Goal: Task Accomplishment & Management: Complete application form

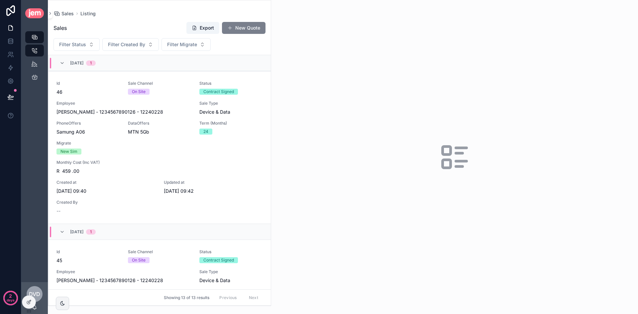
click at [244, 29] on button "New Quote" at bounding box center [244, 28] width 44 height 12
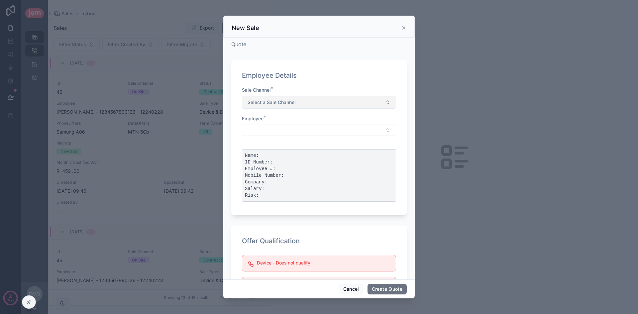
click at [304, 101] on button "Select a Sale Channel" at bounding box center [319, 102] width 154 height 13
click at [265, 128] on span "Remote" at bounding box center [257, 129] width 23 height 6
click at [287, 128] on button "Select Button" at bounding box center [319, 130] width 154 height 11
type input "*"
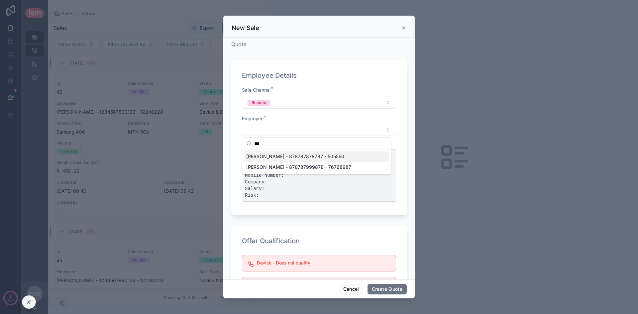
type input "***"
click at [299, 155] on span "[PERSON_NAME] - 878787878787 - 505550" at bounding box center [295, 156] width 98 height 7
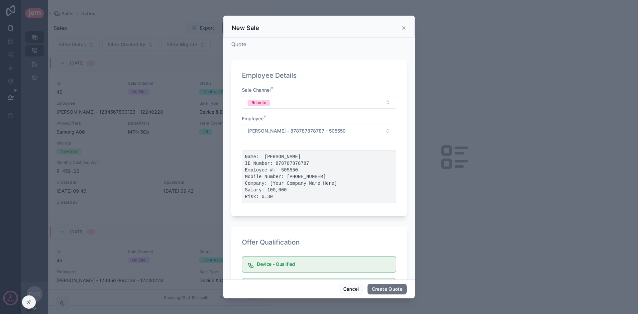
drag, startPoint x: 262, startPoint y: 156, endPoint x: 331, endPoint y: 195, distance: 78.8
click at [331, 195] on pre "Name: Dawie van der Westhuizen ID Number: 878787878787 Employee #: 505550 Mobil…" at bounding box center [319, 176] width 154 height 52
click at [362, 184] on pre "Name: Dawie van der Westhuizen ID Number: 878787878787 Employee #: 505550 Mobil…" at bounding box center [319, 176] width 154 height 52
click at [289, 157] on pre "Name: Dawie van der Westhuizen ID Number: 878787878787 Employee #: 505550 Mobil…" at bounding box center [319, 176] width 154 height 52
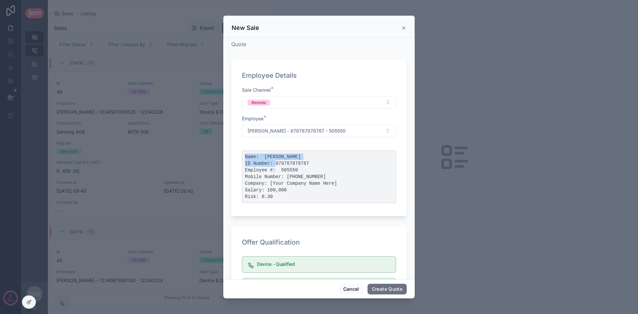
click at [289, 157] on pre "Name: Dawie van der Westhuizen ID Number: 878787878787 Employee #: 505550 Mobil…" at bounding box center [319, 176] width 154 height 52
click at [285, 164] on pre "Name: Dawie van der Westhuizen ID Number: 878787878787 Employee #: 505550 Mobil…" at bounding box center [319, 176] width 154 height 52
click at [262, 196] on pre "Name: Dawie van der Westhuizen ID Number: 878787878787 Employee #: 505550 Mobil…" at bounding box center [319, 176] width 154 height 52
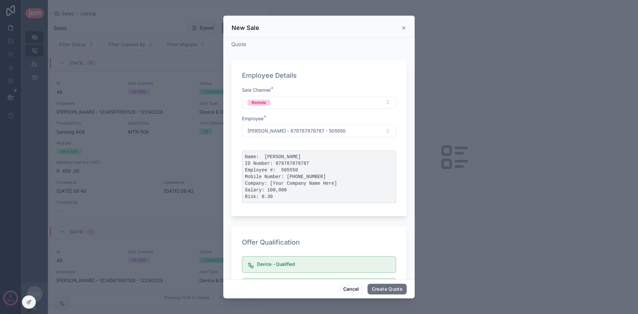
click at [271, 191] on pre "Name: Dawie van der Westhuizen ID Number: 878787878787 Employee #: 505550 Mobil…" at bounding box center [319, 176] width 154 height 52
click at [280, 185] on pre "Name: Dawie van der Westhuizen ID Number: 878787878787 Employee #: 505550 Mobil…" at bounding box center [319, 176] width 154 height 52
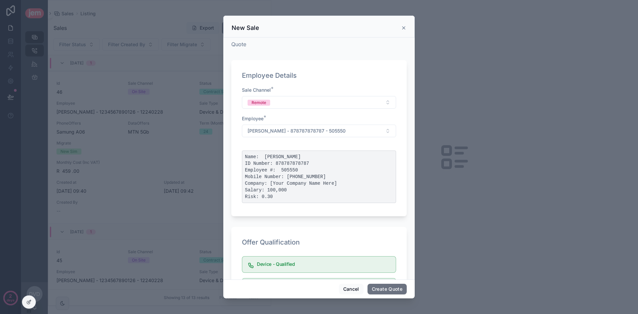
click at [292, 176] on pre "Name: Dawie van der Westhuizen ID Number: 878787878787 Employee #: 505550 Mobil…" at bounding box center [319, 176] width 154 height 52
click at [285, 169] on pre "Name: Dawie van der Westhuizen ID Number: 878787878787 Employee #: 505550 Mobil…" at bounding box center [319, 176] width 154 height 52
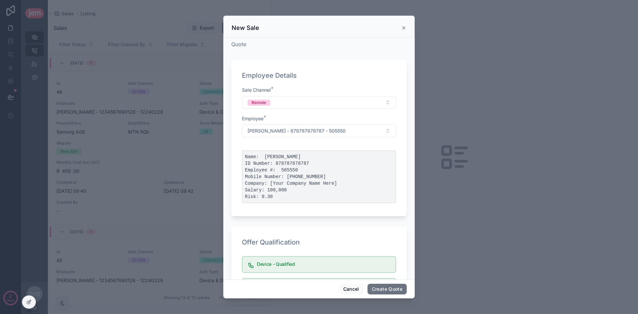
click at [282, 162] on pre "Name: Dawie van der Westhuizen ID Number: 878787878787 Employee #: 505550 Mobil…" at bounding box center [319, 176] width 154 height 52
click at [281, 158] on pre "Name: Dawie van der Westhuizen ID Number: 878787878787 Employee #: 505550 Mobil…" at bounding box center [319, 176] width 154 height 52
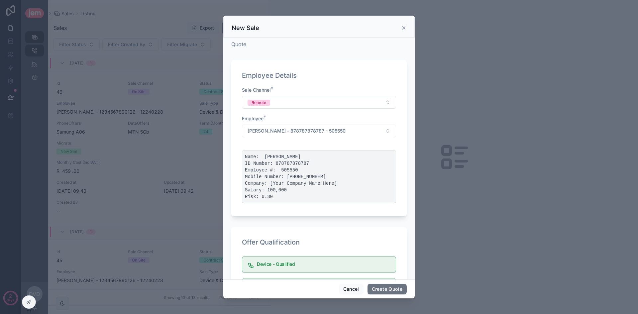
click at [292, 175] on pre "Name: Dawie van der Westhuizen ID Number: 878787878787 Employee #: 505550 Mobil…" at bounding box center [319, 176] width 154 height 52
click at [289, 179] on pre "Name: Dawie van der Westhuizen ID Number: 878787878787 Employee #: 505550 Mobil…" at bounding box center [319, 176] width 154 height 52
click at [318, 181] on pre "Name: Dawie van der Westhuizen ID Number: 878787878787 Employee #: 505550 Mobil…" at bounding box center [319, 176] width 154 height 52
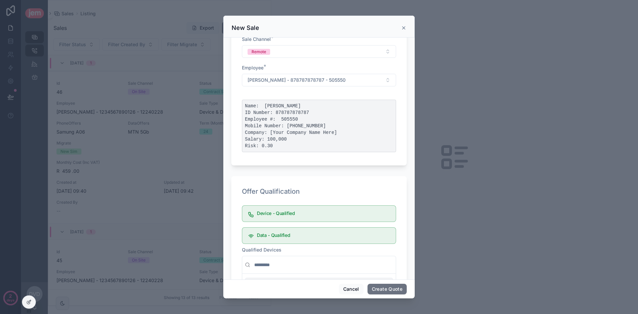
scroll to position [133, 0]
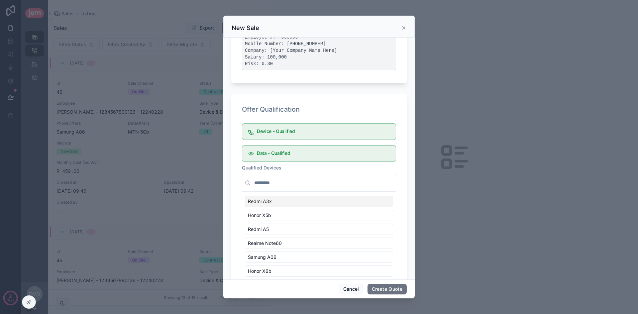
click at [277, 134] on h5 "Device - Qualified" at bounding box center [324, 131] width 134 height 5
click at [280, 154] on h5 "Data - Qualified" at bounding box center [324, 153] width 134 height 5
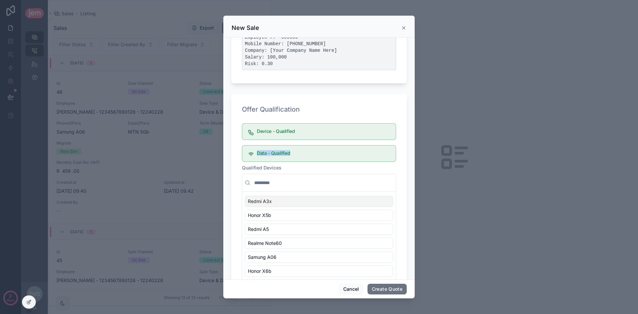
click at [280, 154] on h5 "Data - Qualified" at bounding box center [324, 153] width 134 height 5
click at [321, 133] on h5 "Device - Qualified" at bounding box center [324, 131] width 134 height 5
click at [285, 131] on h5 "Device - Qualified" at bounding box center [324, 131] width 134 height 5
click at [285, 130] on h5 "Device - Qualified" at bounding box center [324, 131] width 134 height 5
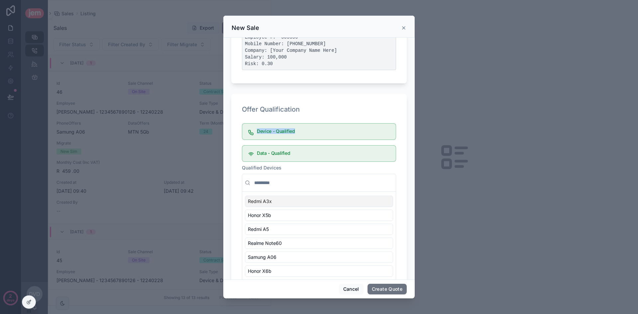
click at [276, 56] on pre "Name: Dawie van der Westhuizen ID Number: 878787878787 Employee #: 505550 Mobil…" at bounding box center [319, 44] width 154 height 52
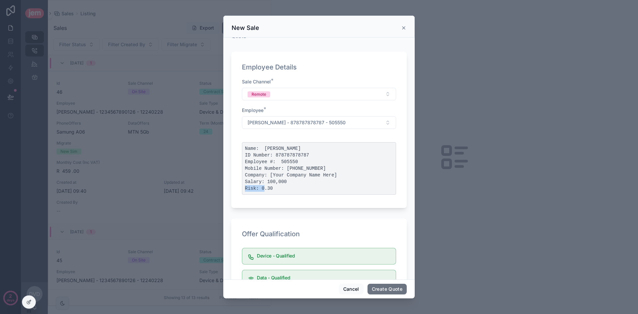
scroll to position [0, 0]
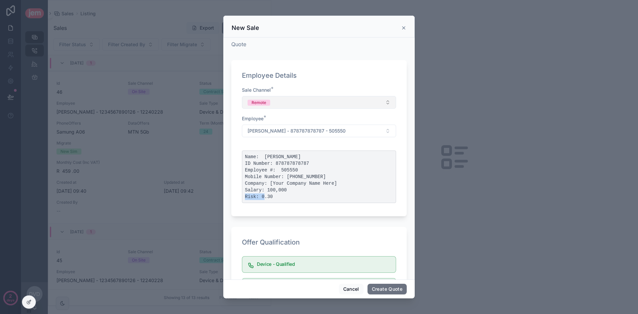
click at [321, 101] on button "Remote" at bounding box center [319, 102] width 154 height 13
click at [332, 81] on div "Employee Details Sale Channel * Remote Employee * Dawie - van der Westhuizen - …" at bounding box center [318, 138] width 175 height 156
click at [331, 128] on span "[PERSON_NAME] - 878787878787 - 505550" at bounding box center [296, 131] width 98 height 7
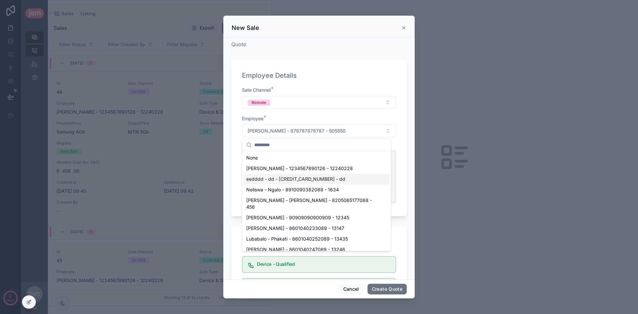
drag, startPoint x: 314, startPoint y: 172, endPoint x: 314, endPoint y: 178, distance: 5.7
click at [314, 178] on span "eedddd - dd - 4455555535350081 - dd" at bounding box center [295, 179] width 99 height 7
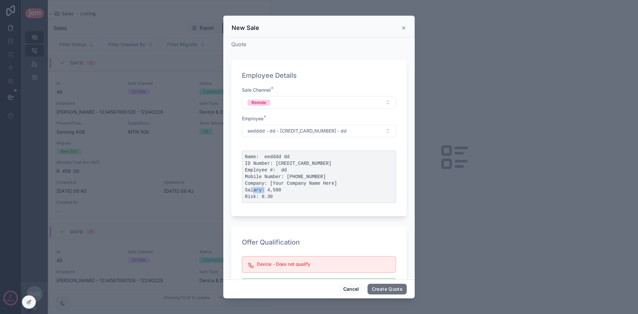
drag, startPoint x: 268, startPoint y: 189, endPoint x: 286, endPoint y: 188, distance: 17.9
click at [286, 188] on pre "Name: eedddd dd ID Number: 4455555535350081 Employee #: dd Mobile Number: 44444…" at bounding box center [319, 176] width 154 height 52
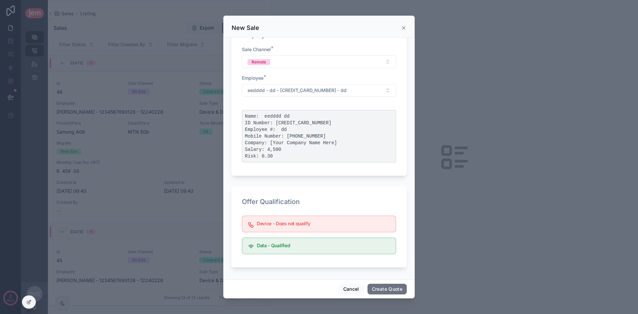
click at [305, 223] on h5 "Device - Does not qualify" at bounding box center [324, 223] width 134 height 5
click at [277, 223] on h5 "Device - Does not qualify" at bounding box center [324, 223] width 134 height 5
click at [305, 217] on div "Device - Does not qualify" at bounding box center [319, 224] width 154 height 17
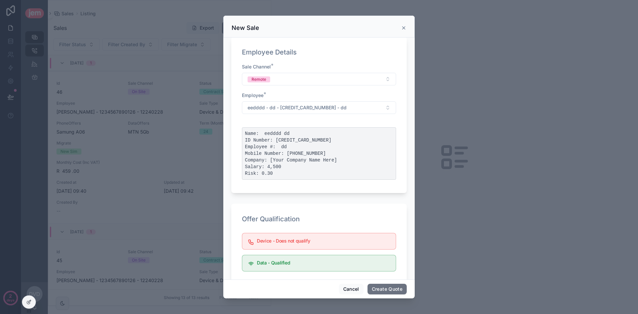
scroll to position [7, 0]
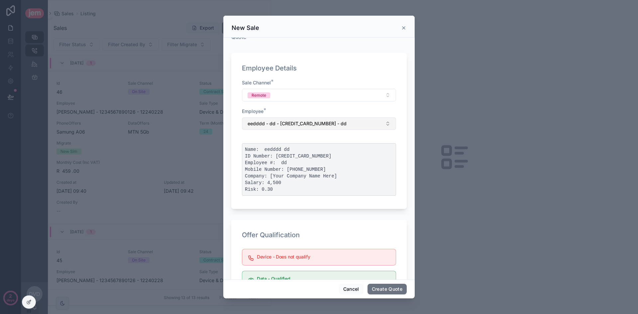
click at [303, 121] on span "eedddd - dd - 4455555535350081 - dd" at bounding box center [296, 123] width 99 height 7
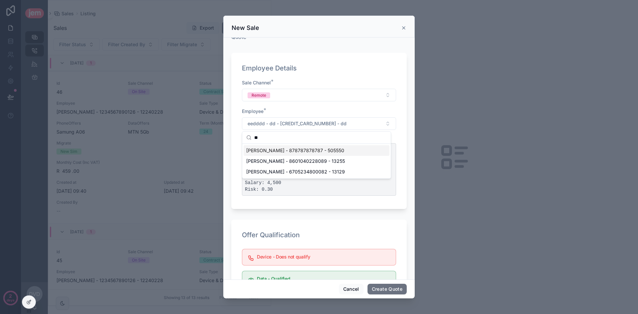
type input "**"
click at [294, 153] on span "[PERSON_NAME] - 878787878787 - 505550" at bounding box center [295, 150] width 98 height 7
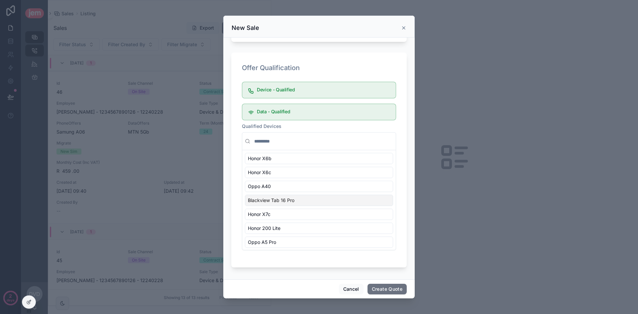
scroll to position [35, 0]
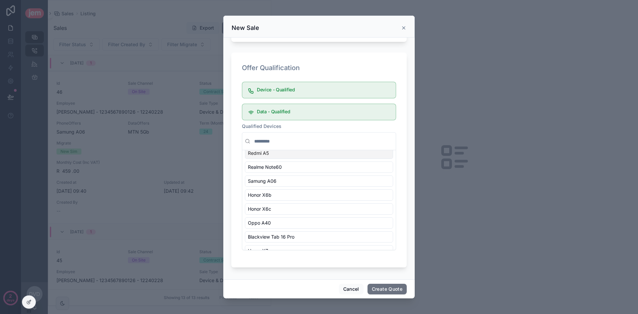
click at [290, 142] on input "scrollable content" at bounding box center [323, 141] width 140 height 12
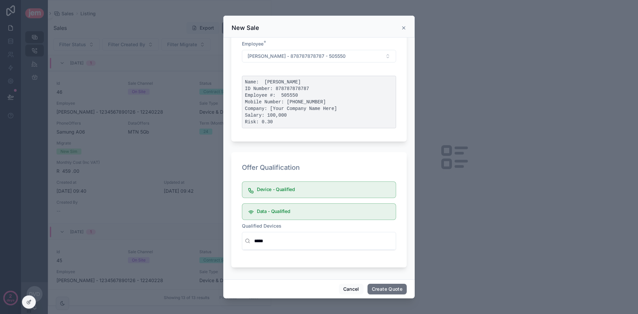
scroll to position [75, 0]
click at [297, 244] on input "*****" at bounding box center [323, 241] width 140 height 12
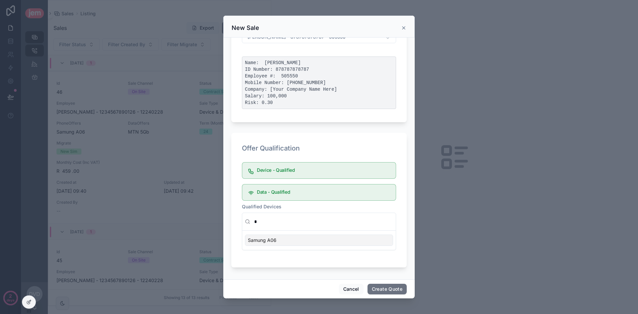
type input "*"
click at [281, 242] on div "Samung A06" at bounding box center [319, 239] width 148 height 11
click at [393, 214] on div "Offer Qualification Device - Qualified Data - Qualified Qualified Devices * Red…" at bounding box center [318, 240] width 175 height 215
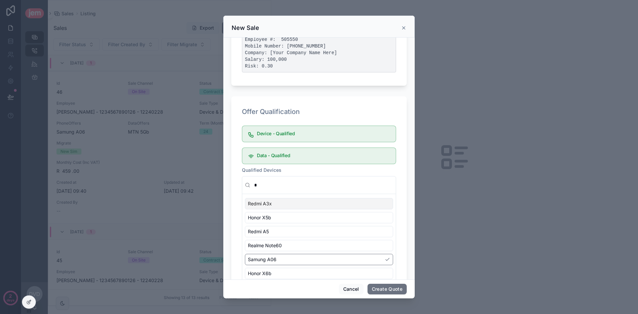
scroll to position [174, 0]
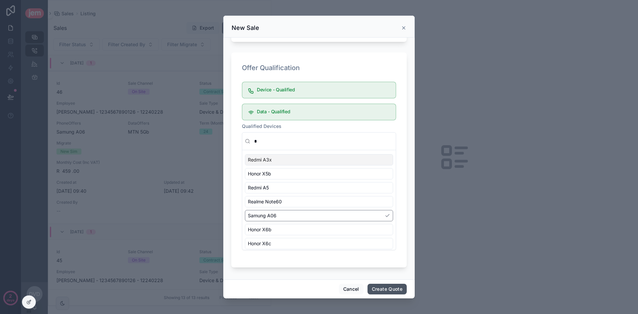
click at [396, 290] on button "Create Quote" at bounding box center [386, 289] width 39 height 11
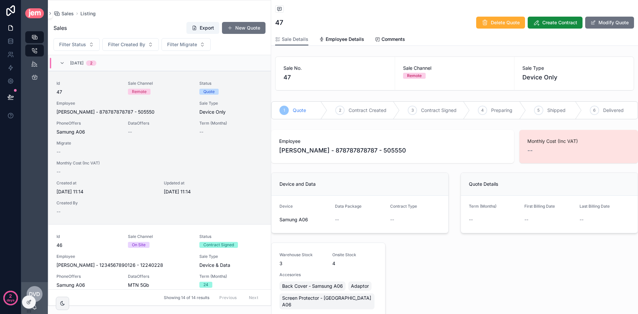
click at [336, 151] on span "[PERSON_NAME] - 878787878787 - 505550" at bounding box center [342, 150] width 127 height 9
click at [335, 151] on span "[PERSON_NAME] - 878787878787 - 505550" at bounding box center [342, 150] width 127 height 9
click at [353, 38] on span "Employee Details" at bounding box center [345, 39] width 39 height 7
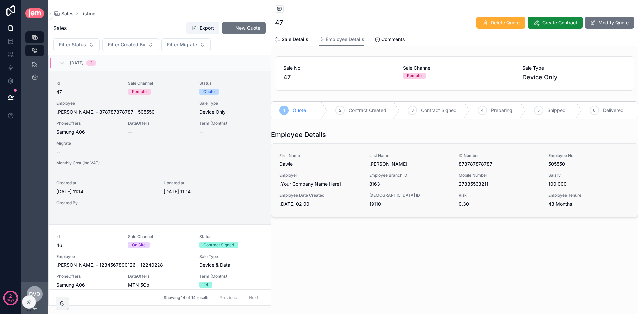
click at [565, 205] on span "43 Months" at bounding box center [589, 204] width 82 height 7
click at [564, 205] on span "43 Months" at bounding box center [589, 204] width 82 height 7
click at [466, 204] on span "0.30" at bounding box center [499, 204] width 82 height 7
click at [375, 204] on span "19110" at bounding box center [410, 204] width 82 height 7
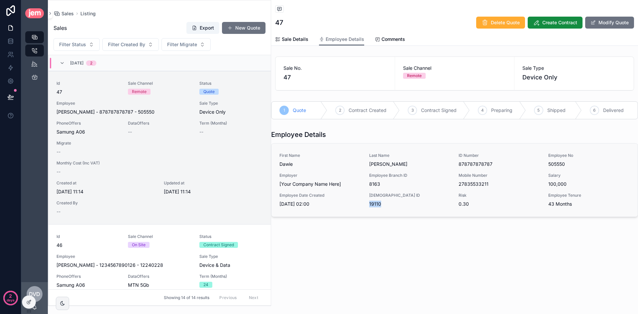
click at [375, 204] on span "19110" at bounding box center [410, 204] width 82 height 7
click at [304, 40] on span "Sale Details" at bounding box center [295, 39] width 27 height 7
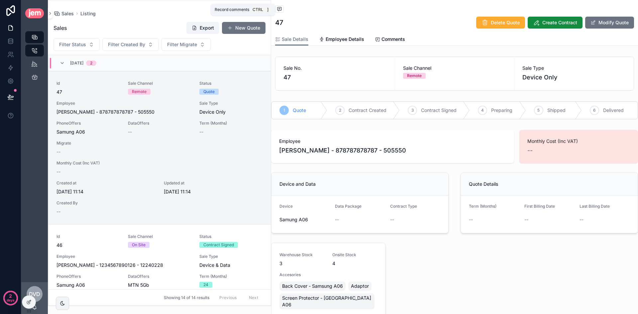
click at [276, 8] on span "scrollable content" at bounding box center [279, 8] width 9 height 7
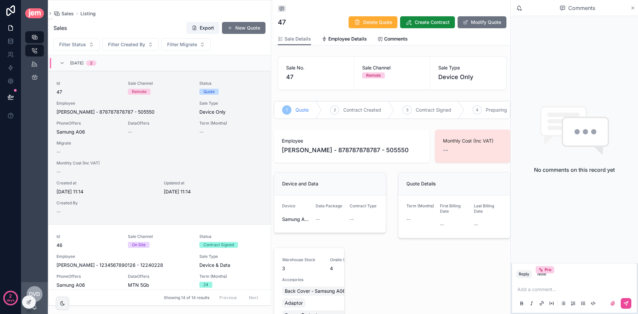
click at [630, 10] on icon "scrollable content" at bounding box center [632, 7] width 5 height 5
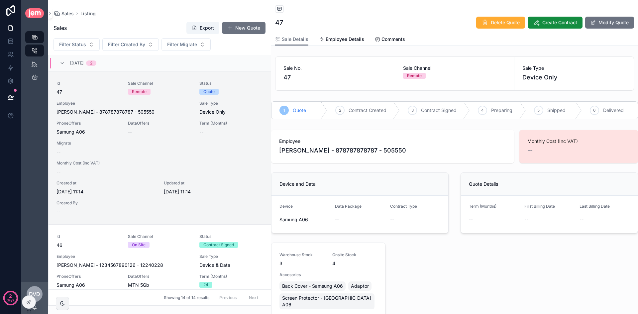
click at [411, 39] on div "Sale Details Employee Details Comments" at bounding box center [454, 39] width 359 height 13
click at [400, 39] on span "Comments" at bounding box center [393, 39] width 24 height 7
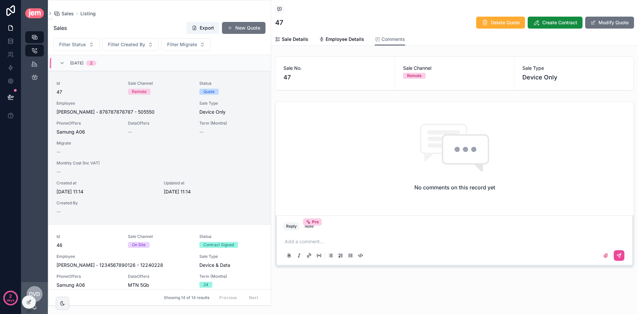
click at [333, 235] on div "Add a comment..." at bounding box center [454, 248] width 342 height 28
click at [333, 238] on p "scrollable content" at bounding box center [456, 241] width 342 height 7
click at [621, 267] on div "**********" at bounding box center [454, 252] width 350 height 40
click at [619, 265] on button "scrollable content" at bounding box center [618, 262] width 11 height 11
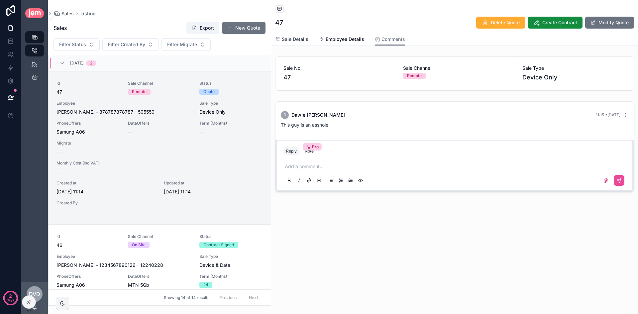
click at [296, 39] on span "Sale Details" at bounding box center [295, 39] width 27 height 7
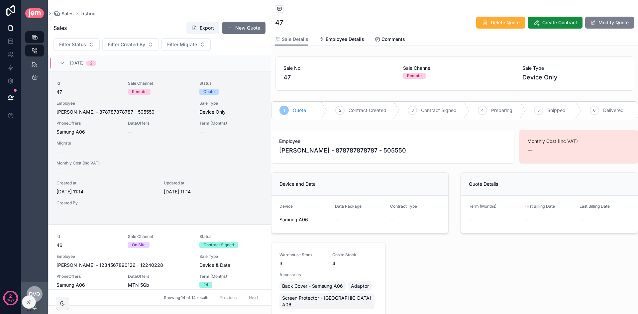
click at [606, 23] on button "Modify Quote" at bounding box center [609, 23] width 49 height 12
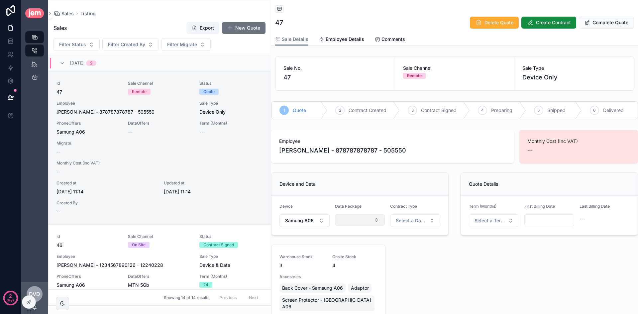
click at [368, 220] on button "Select Button" at bounding box center [360, 219] width 50 height 11
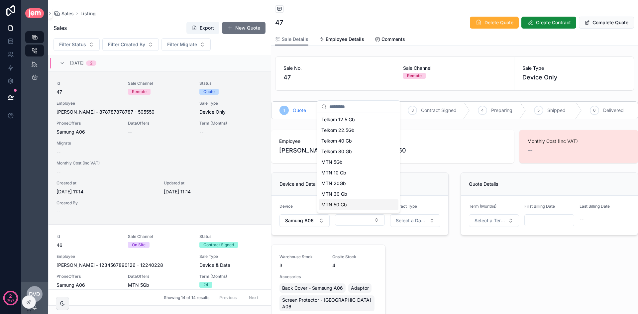
click at [447, 265] on div "Employee Dawie - van der Westhuizen - 878787878787 - 505550 Monthly Cost (Inc V…" at bounding box center [454, 227] width 375 height 200
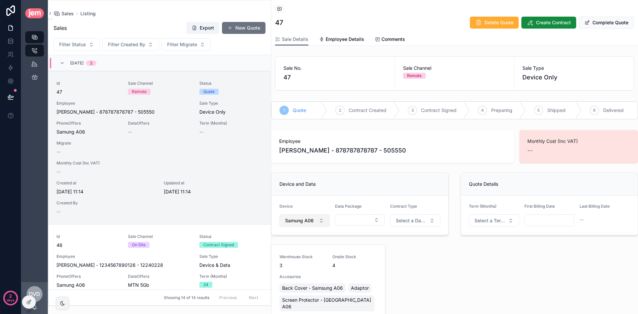
click at [311, 219] on span "Samung A06" at bounding box center [299, 220] width 29 height 7
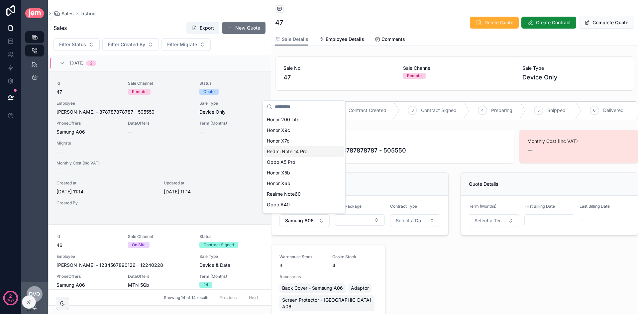
scroll to position [62, 0]
click at [305, 192] on div "Redmi A3x" at bounding box center [304, 195] width 80 height 11
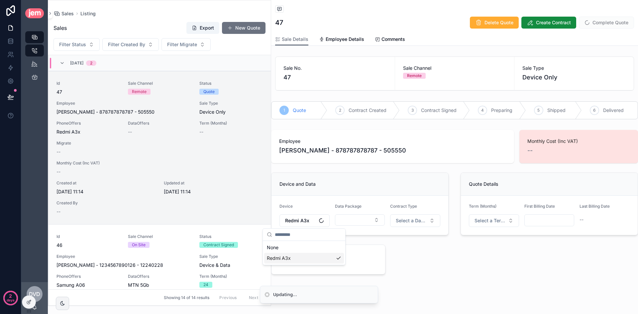
scroll to position [0, 0]
drag, startPoint x: 333, startPoint y: 266, endPoint x: 323, endPoint y: 265, distance: 10.0
click at [323, 265] on div "Warehouse Stock 0 Onsite Stock 1 Accesories Back Cover - Redmi A3X" at bounding box center [328, 274] width 98 height 40
click at [297, 223] on span "Redmi A3x" at bounding box center [297, 220] width 24 height 7
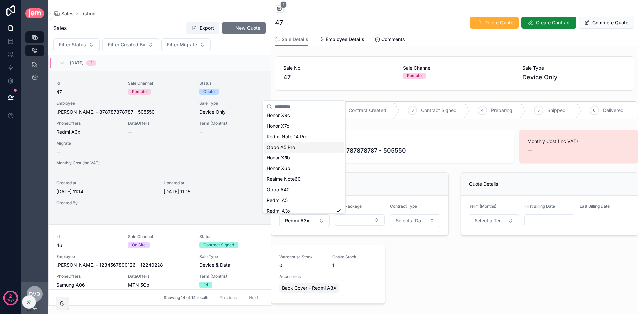
scroll to position [62, 0]
click at [307, 204] on div "Samung A06" at bounding box center [304, 206] width 80 height 11
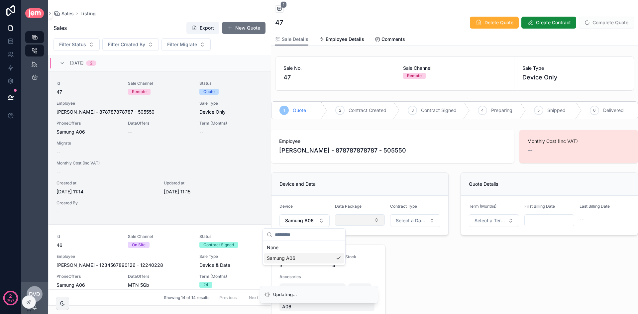
scroll to position [0, 0]
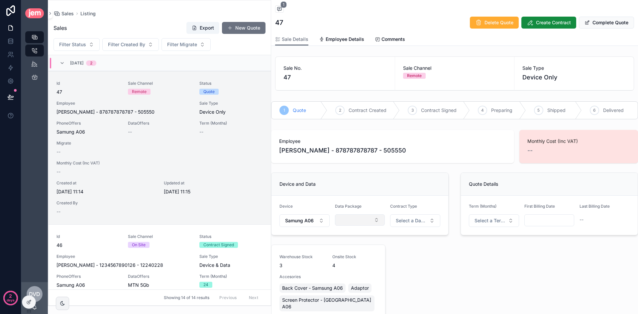
click at [347, 219] on button "Select Button" at bounding box center [360, 219] width 50 height 11
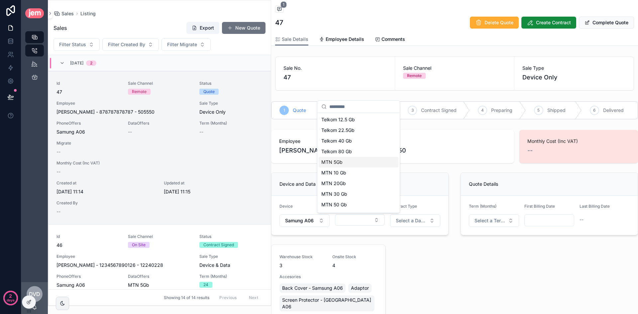
click at [355, 164] on div "MTN 5Gb" at bounding box center [359, 162] width 80 height 11
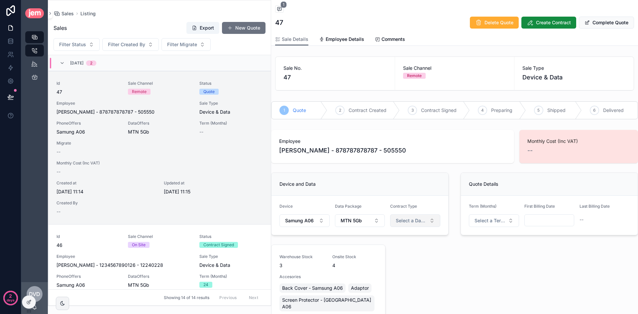
click at [404, 223] on span "Select a Data Type" at bounding box center [411, 220] width 31 height 7
click at [396, 270] on span "Migrate" at bounding box center [387, 267] width 23 height 6
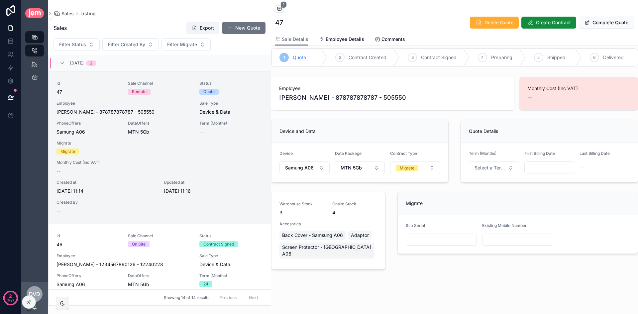
scroll to position [54, 0]
click at [418, 238] on input "scrollable content" at bounding box center [441, 237] width 70 height 9
click at [489, 238] on input "scrollable content" at bounding box center [517, 237] width 70 height 9
click at [421, 173] on form "Device Samung A06 Data Package MTN 5Gb Contract Type Migrate" at bounding box center [359, 160] width 177 height 39
click at [420, 167] on button "Migrate" at bounding box center [415, 166] width 50 height 13
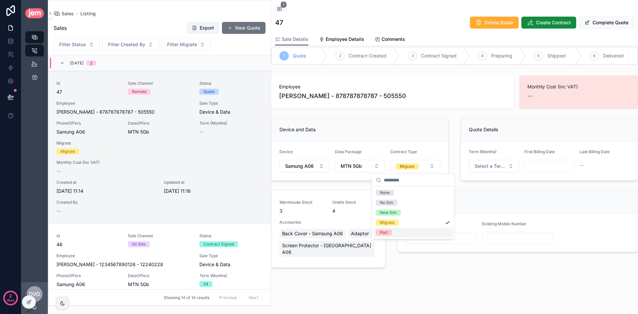
click at [407, 229] on div "Port" at bounding box center [413, 233] width 80 height 10
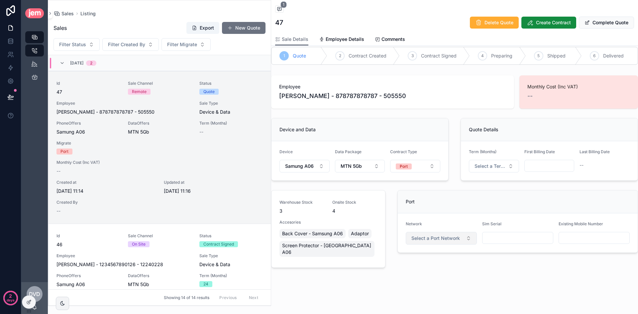
click at [444, 239] on span "Select a Port Network" at bounding box center [435, 238] width 48 height 7
click at [435, 283] on div "Cell C" at bounding box center [439, 285] width 80 height 10
click at [493, 240] on input "scrollable content" at bounding box center [517, 237] width 70 height 9
click at [568, 234] on input "scrollable content" at bounding box center [594, 237] width 70 height 9
click at [422, 170] on button "Port" at bounding box center [415, 166] width 50 height 13
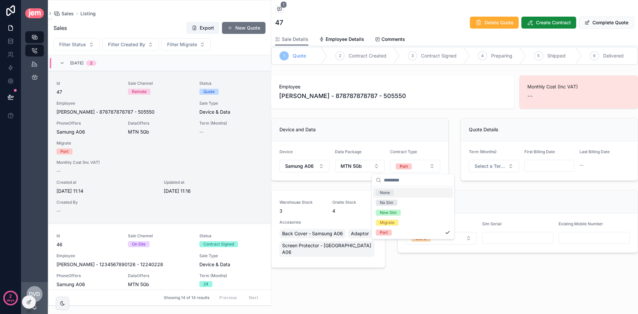
click at [483, 198] on div "Port" at bounding box center [518, 201] width 240 height 23
click at [511, 236] on input "scrollable content" at bounding box center [517, 237] width 70 height 9
type input "**********"
click at [586, 240] on input "scrollable content" at bounding box center [594, 237] width 70 height 9
type input "**********"
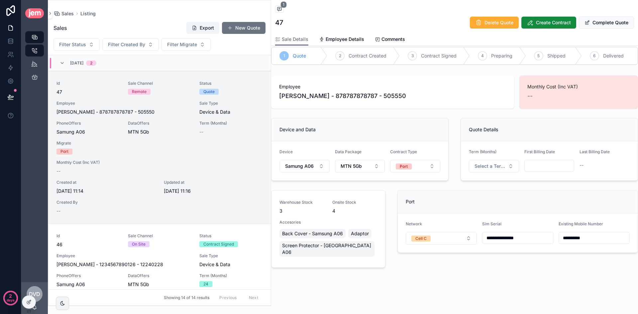
click at [546, 303] on div "**********" at bounding box center [454, 131] width 367 height 370
click at [574, 236] on input "**********" at bounding box center [594, 237] width 70 height 9
click at [521, 238] on input "**********" at bounding box center [517, 237] width 70 height 9
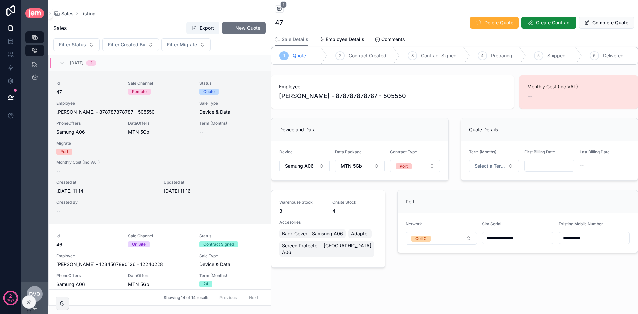
click at [502, 303] on div "**********" at bounding box center [454, 131] width 367 height 370
click at [490, 166] on span "Select a Term (Months)" at bounding box center [489, 166] width 31 height 7
click at [481, 212] on div "24" at bounding box center [491, 213] width 80 height 10
click at [546, 168] on input "scrollable content" at bounding box center [548, 165] width 49 height 9
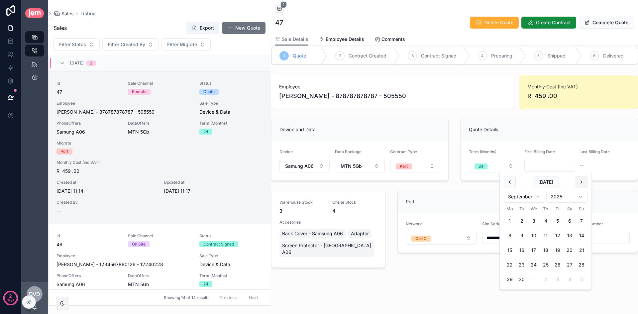
click at [582, 181] on button "scrollable content" at bounding box center [581, 182] width 12 height 12
click at [536, 220] on button "1" at bounding box center [533, 221] width 12 height 12
type input "**********"
click at [607, 187] on div "**********" at bounding box center [454, 173] width 375 height 200
click at [546, 167] on input "**********" at bounding box center [548, 165] width 49 height 9
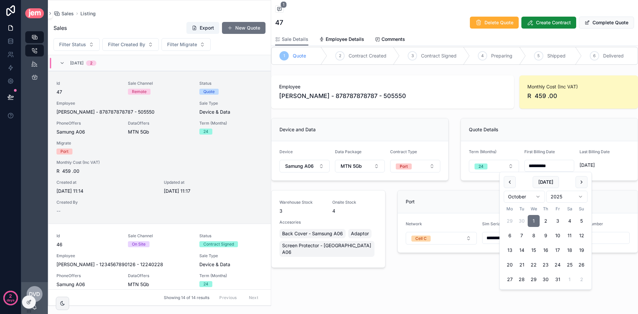
click at [484, 191] on div "Port" at bounding box center [518, 201] width 240 height 23
click at [542, 95] on span "R 459 .00" at bounding box center [578, 95] width 103 height 9
click at [541, 95] on span "R 459 .00" at bounding box center [578, 95] width 103 height 9
click at [576, 76] on div "Monthly Cost (Inc VAT) R 459 .00" at bounding box center [578, 91] width 119 height 33
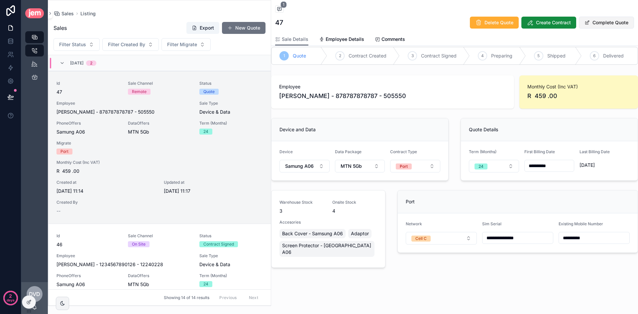
click at [620, 24] on button "Complete Quote" at bounding box center [606, 23] width 55 height 12
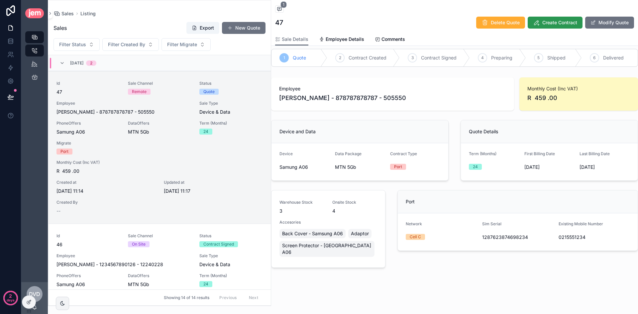
click at [545, 21] on span "Create Contract" at bounding box center [559, 22] width 35 height 7
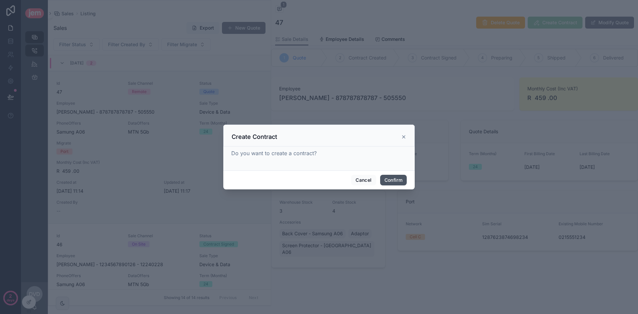
click at [391, 181] on button "Confirm" at bounding box center [393, 180] width 27 height 11
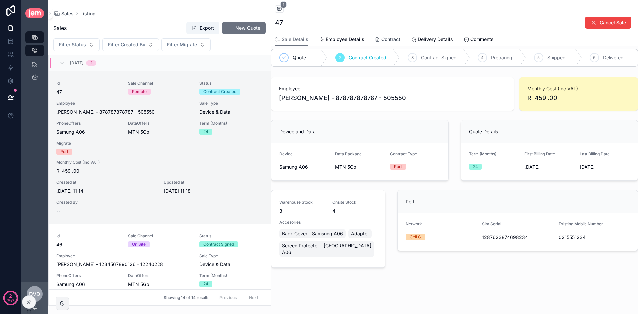
click at [391, 39] on span "Contract" at bounding box center [390, 39] width 19 height 7
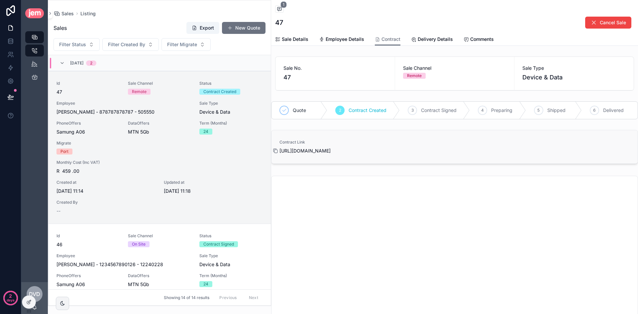
click at [276, 150] on icon "scrollable content" at bounding box center [275, 150] width 5 height 5
click at [171, 246] on div "On Site" at bounding box center [159, 244] width 63 height 6
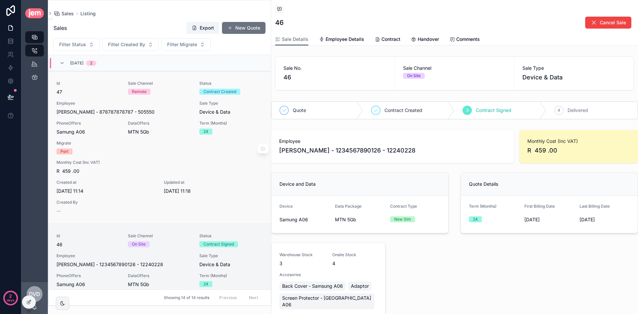
click at [169, 158] on div "Id 47 Sale Channel Remote Status Contract Created Employee Dawie - van der West…" at bounding box center [159, 148] width 206 height 134
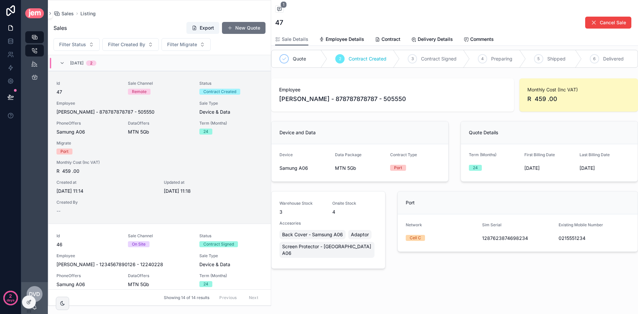
scroll to position [52, 0]
click at [392, 41] on span "Contract" at bounding box center [390, 39] width 19 height 7
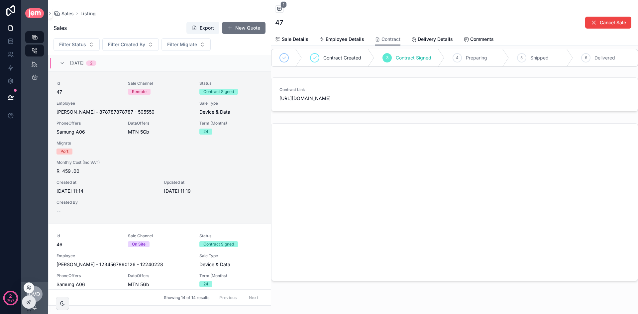
click at [27, 303] on icon at bounding box center [28, 301] width 5 height 5
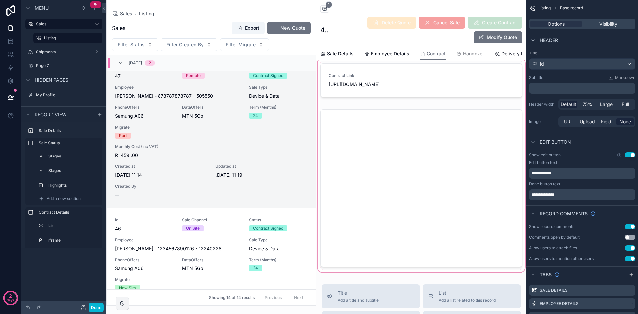
scroll to position [133, 0]
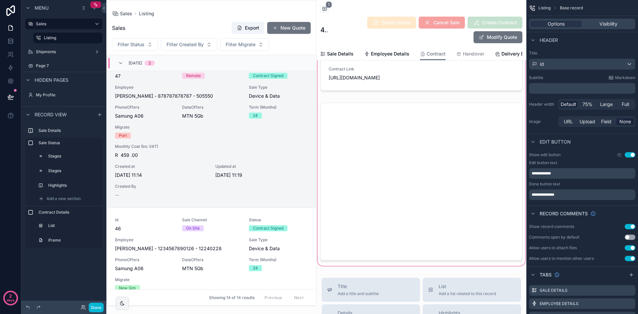
click at [393, 134] on div "scrollable content" at bounding box center [421, 158] width 210 height 217
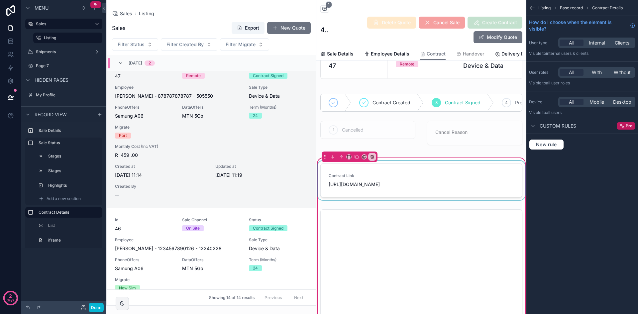
scroll to position [66, 0]
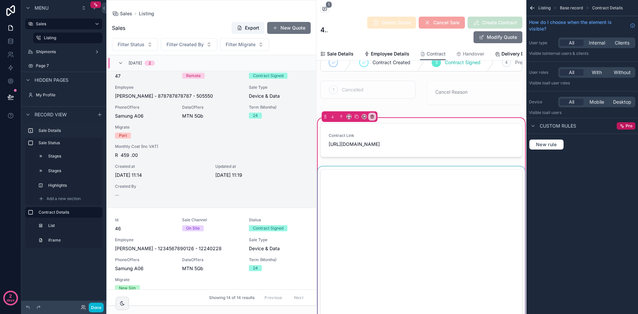
click at [378, 198] on div "scrollable content" at bounding box center [421, 247] width 210 height 163
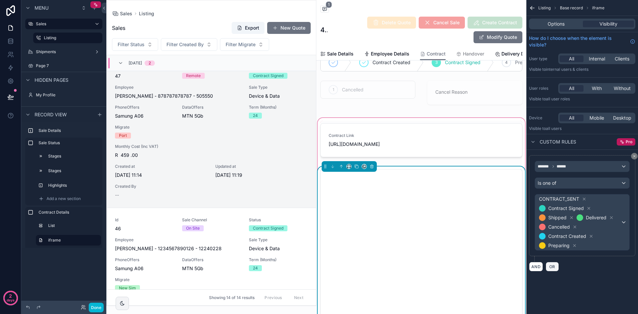
click at [551, 265] on span "OR" at bounding box center [552, 266] width 9 height 5
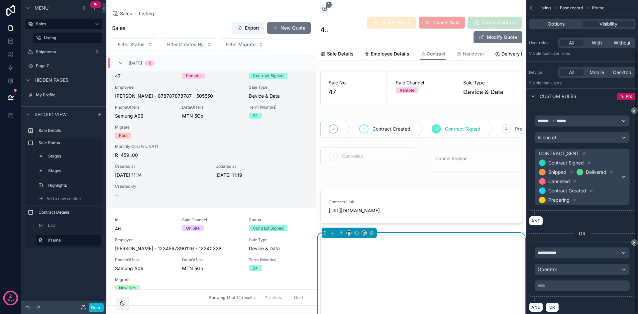
scroll to position [59, 0]
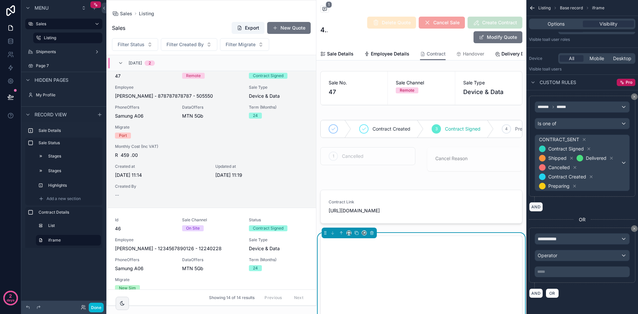
click at [541, 208] on button "AND" at bounding box center [536, 207] width 14 height 10
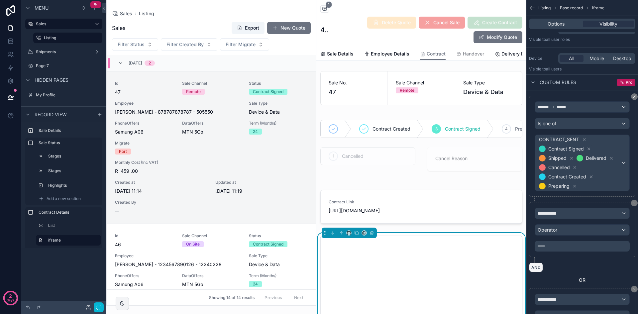
scroll to position [16, 0]
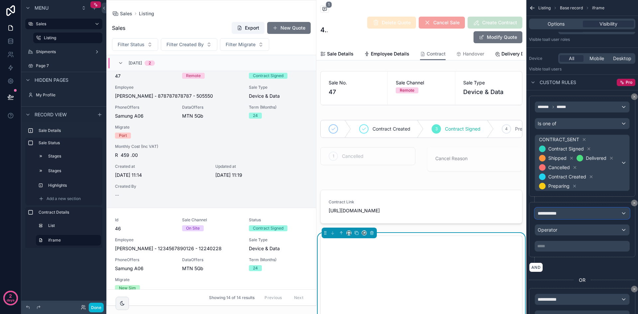
click at [571, 213] on div "**********" at bounding box center [582, 213] width 94 height 11
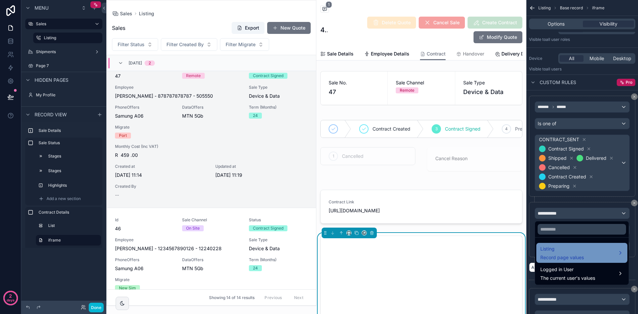
click at [580, 248] on span "Listing" at bounding box center [562, 249] width 44 height 8
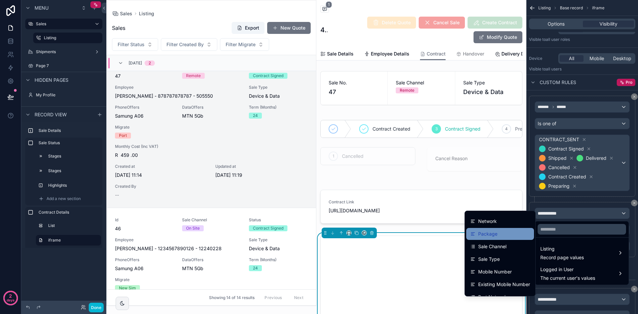
scroll to position [365, 0]
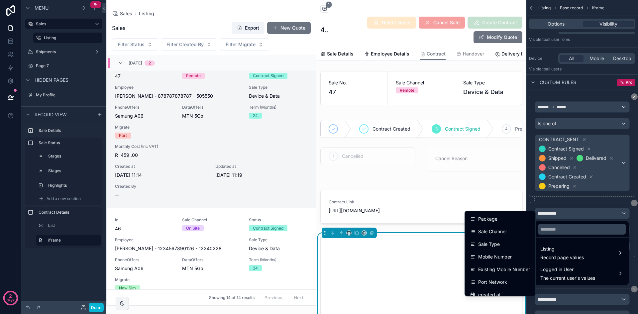
drag, startPoint x: 511, startPoint y: 234, endPoint x: 547, endPoint y: 231, distance: 37.0
click at [511, 234] on div "Sale Channel" at bounding box center [500, 232] width 60 height 8
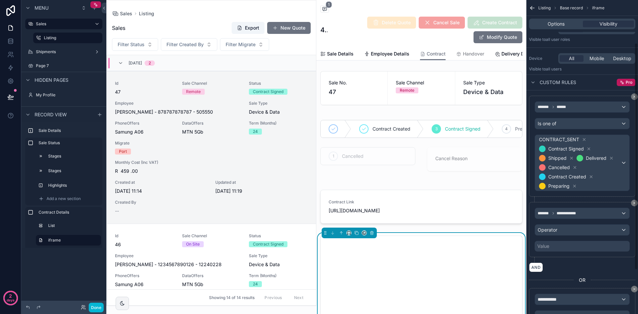
scroll to position [16, 0]
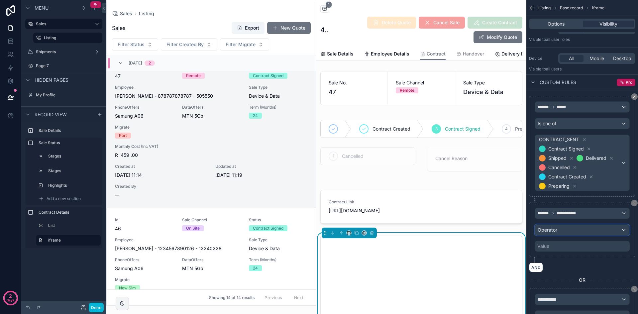
click at [574, 227] on div "Operator" at bounding box center [582, 230] width 94 height 11
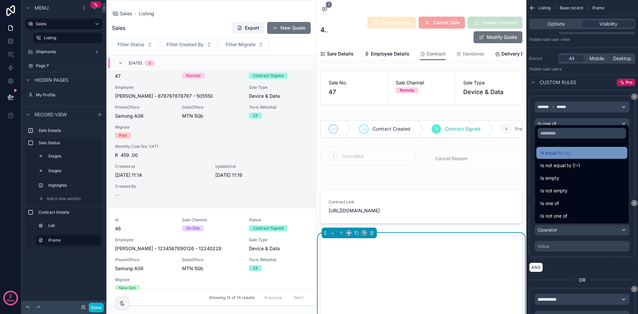
click at [566, 151] on span "Is equal to (=)" at bounding box center [555, 153] width 30 height 8
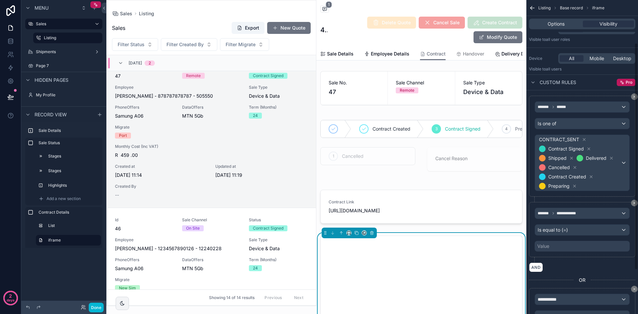
click at [572, 246] on div "Value" at bounding box center [581, 246] width 95 height 11
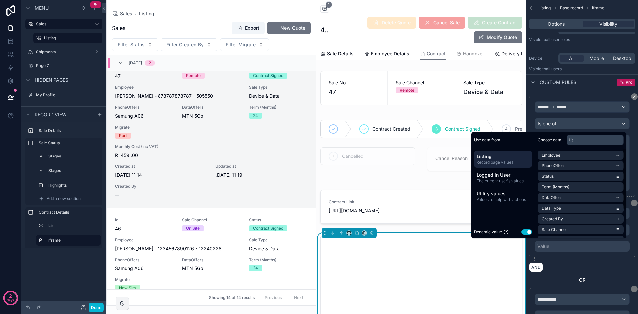
click at [524, 232] on button "Use setting" at bounding box center [526, 231] width 11 height 5
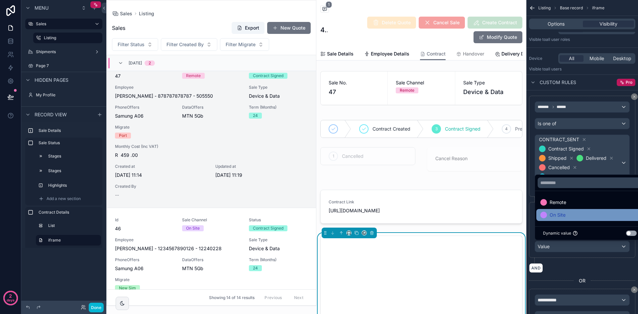
click at [579, 210] on div "On Site" at bounding box center [589, 215] width 107 height 12
click at [637, 174] on div "**********" at bounding box center [582, 157] width 112 height 314
click at [592, 266] on div "AND" at bounding box center [582, 268] width 106 height 10
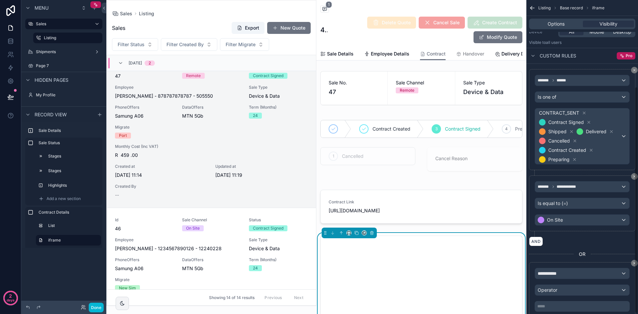
scroll to position [121, 0]
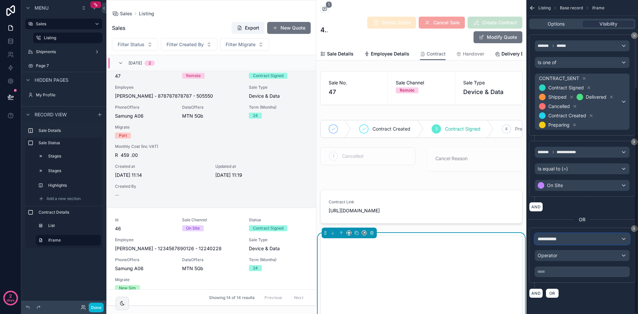
click at [590, 237] on div "**********" at bounding box center [582, 239] width 94 height 11
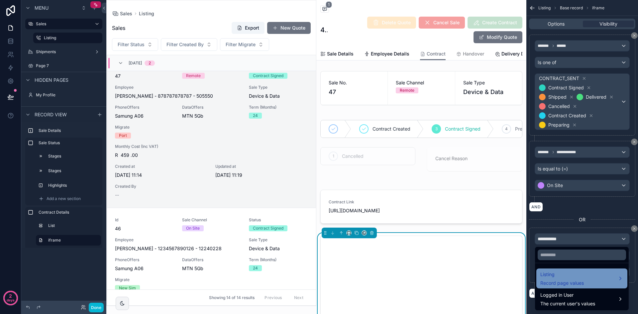
click at [586, 278] on div "Listing Record page values" at bounding box center [581, 278] width 83 height 16
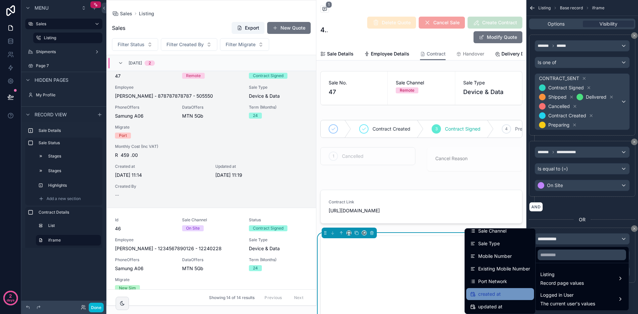
scroll to position [368, 0]
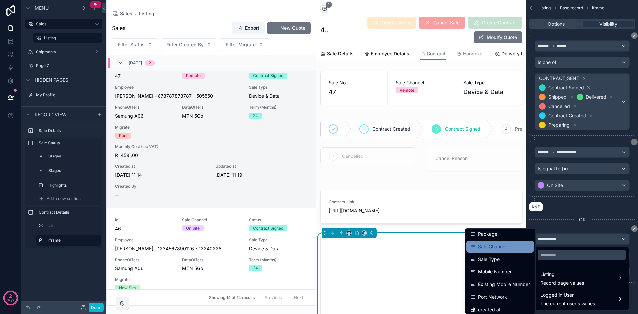
click at [505, 250] on div "Sale Channel" at bounding box center [500, 246] width 60 height 8
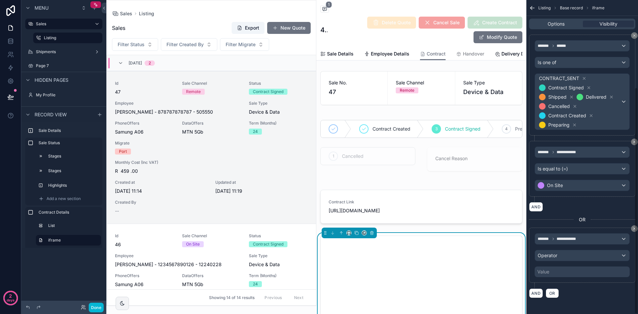
scroll to position [16, 0]
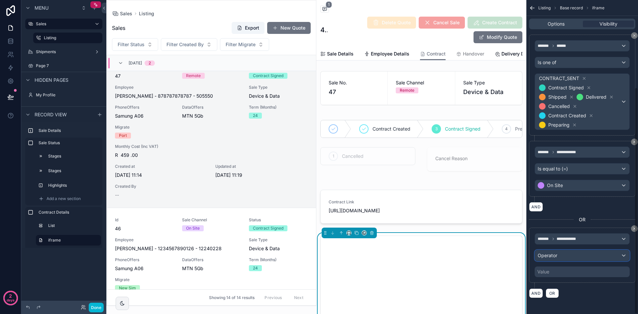
click at [586, 254] on div "Operator" at bounding box center [582, 255] width 94 height 11
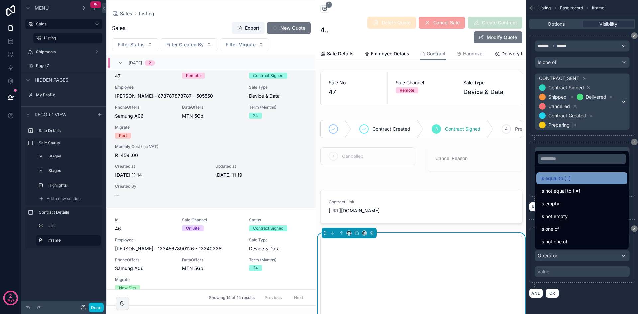
click at [575, 178] on div "Is equal to (=)" at bounding box center [581, 178] width 83 height 8
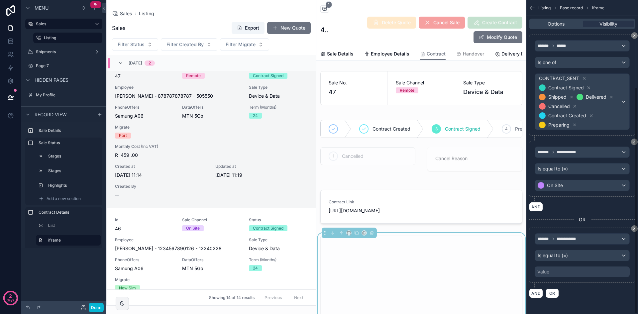
click at [571, 268] on div "Value" at bounding box center [581, 271] width 95 height 11
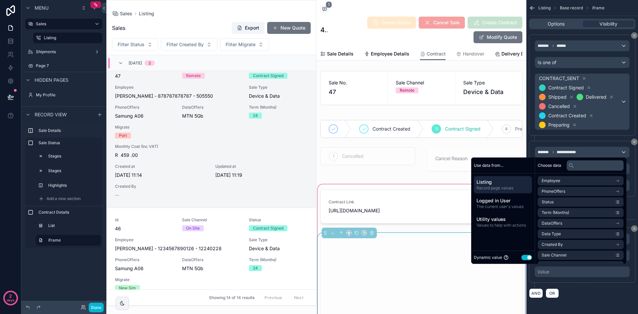
click at [521, 256] on button "Use setting" at bounding box center [526, 257] width 11 height 5
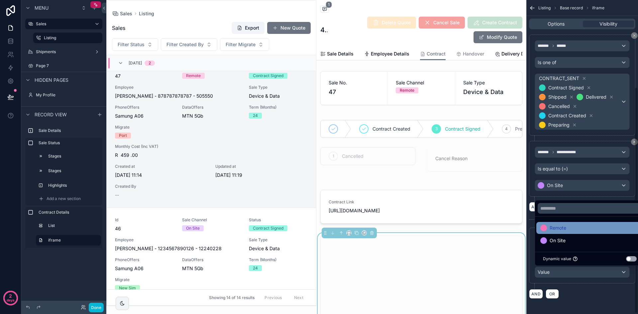
click at [566, 227] on span "Remote" at bounding box center [557, 228] width 17 height 8
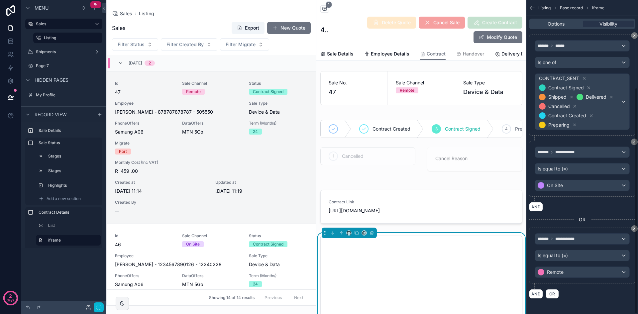
click at [591, 281] on div "**********" at bounding box center [582, 256] width 106 height 56
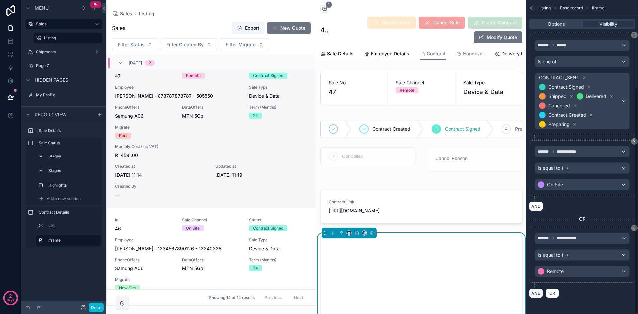
click at [537, 291] on button "AND" at bounding box center [536, 293] width 14 height 10
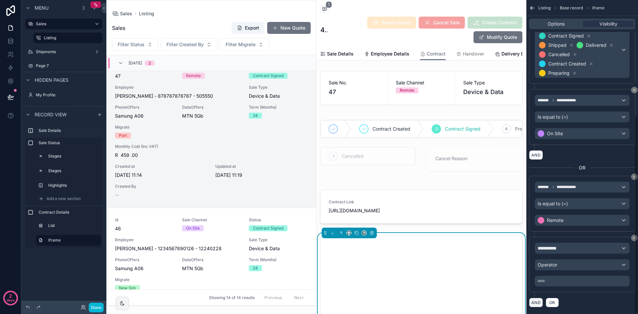
scroll to position [182, 0]
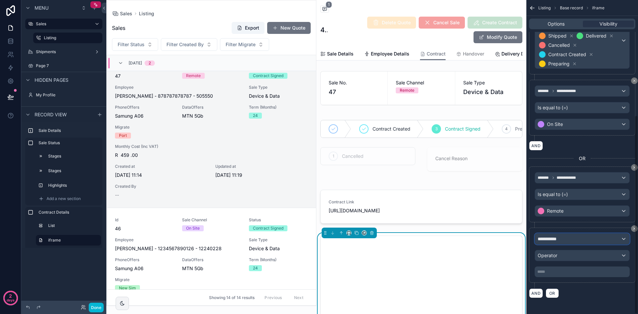
click at [579, 238] on div "**********" at bounding box center [582, 239] width 94 height 11
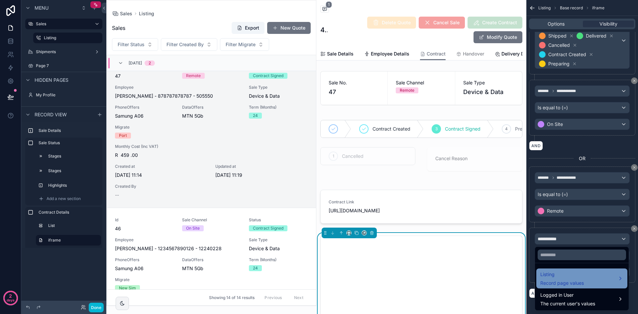
click at [576, 270] on div "Listing Record page values" at bounding box center [581, 278] width 91 height 20
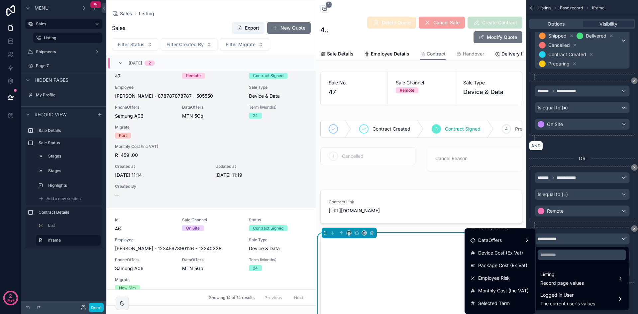
scroll to position [33, 0]
click at [507, 252] on div "Status" at bounding box center [500, 253] width 60 height 8
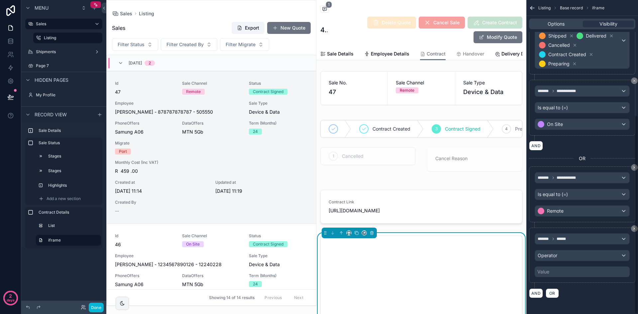
scroll to position [16, 0]
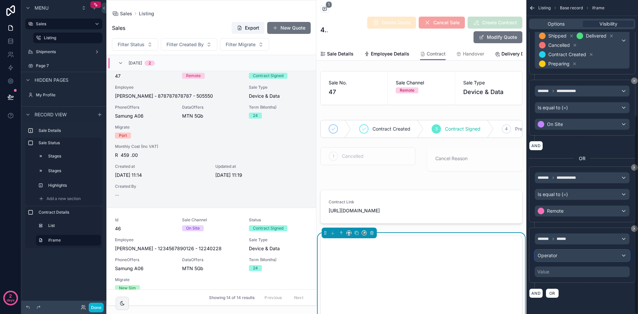
click at [579, 254] on div "Operator" at bounding box center [582, 255] width 94 height 11
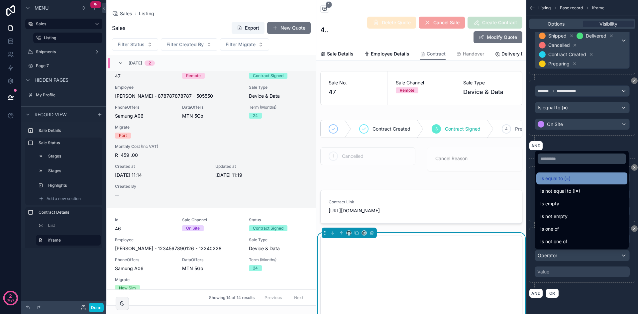
click at [563, 181] on span "Is equal to (=)" at bounding box center [555, 178] width 30 height 8
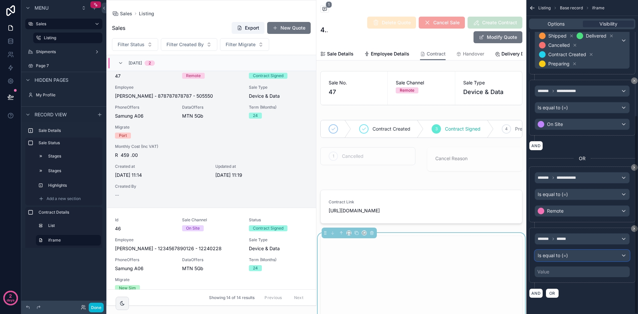
click at [579, 256] on div "Is equal to (=)" at bounding box center [582, 255] width 94 height 11
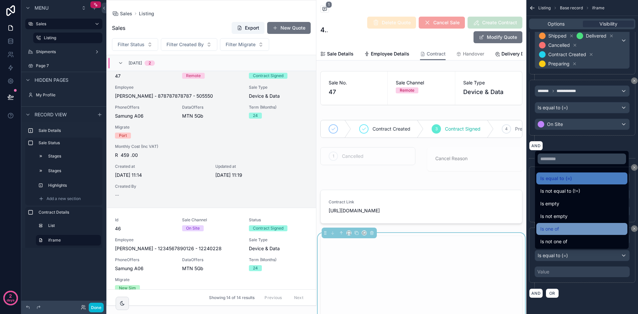
click at [582, 229] on div "Is one of" at bounding box center [581, 229] width 83 height 8
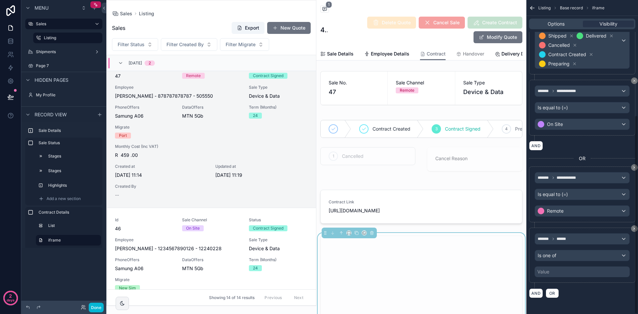
click at [589, 274] on div "Value" at bounding box center [581, 271] width 95 height 11
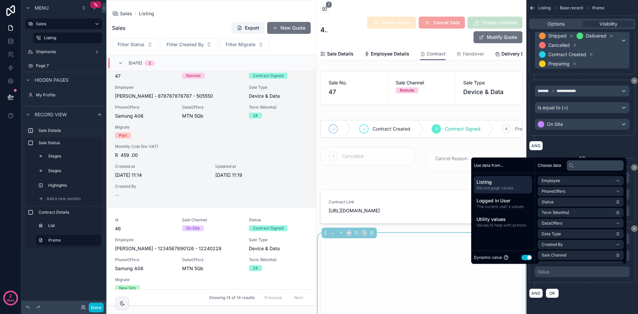
click at [524, 255] on button "Use setting" at bounding box center [526, 257] width 11 height 5
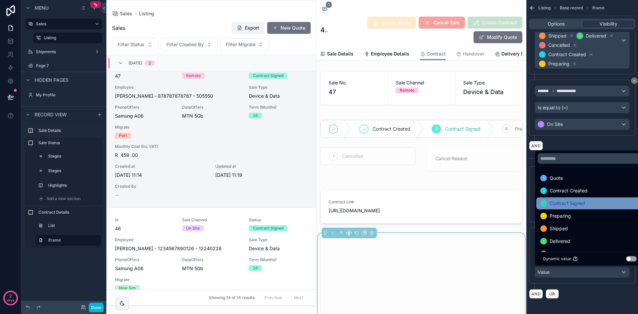
click at [590, 204] on div "Contract Signed" at bounding box center [589, 203] width 99 height 8
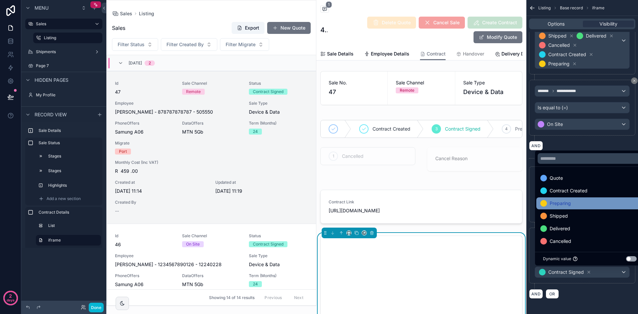
click at [577, 204] on div "Preparing" at bounding box center [589, 203] width 99 height 8
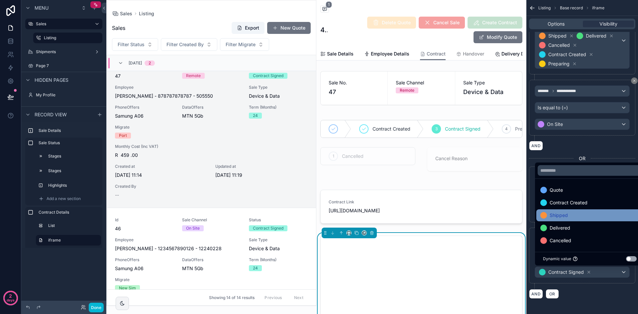
click at [575, 212] on div "Shipped" at bounding box center [589, 215] width 99 height 8
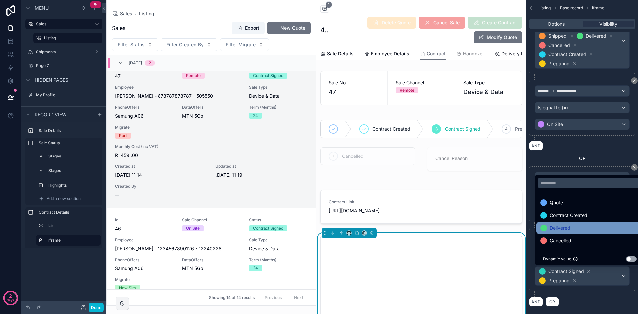
click at [572, 226] on div "Delivered" at bounding box center [589, 228] width 99 height 8
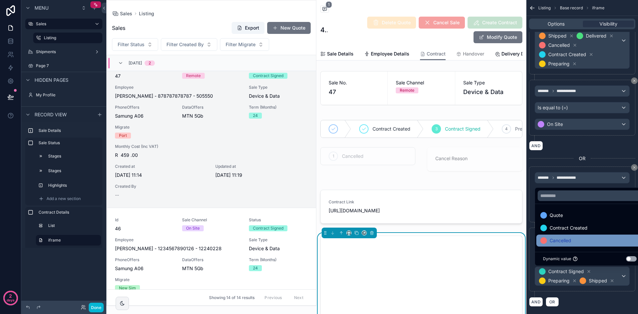
click at [578, 245] on div "Cancelled" at bounding box center [589, 240] width 107 height 12
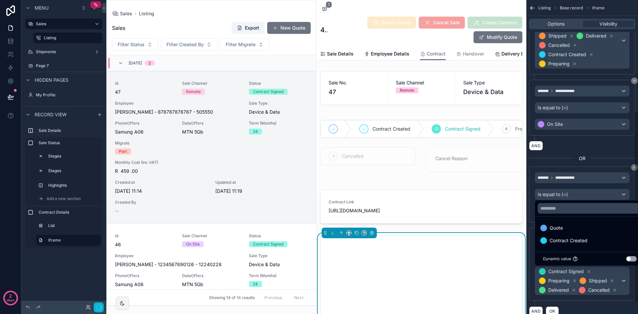
click at [588, 304] on div "******* ****** Is one of Contract Signed Preparing Shipped Delivered Cancelled" at bounding box center [582, 267] width 106 height 78
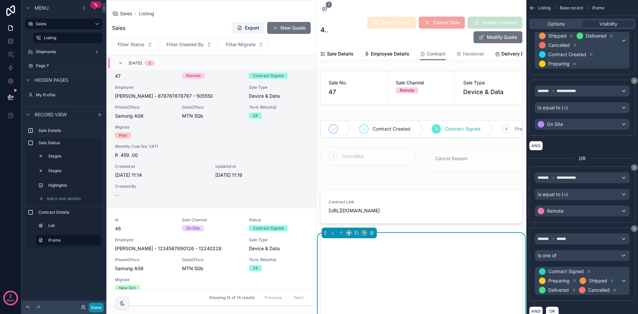
click at [91, 306] on button "Done" at bounding box center [96, 308] width 15 height 10
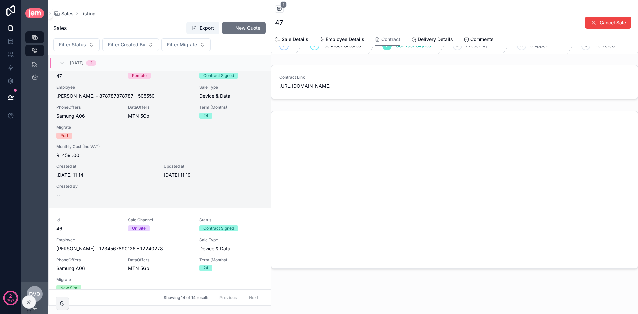
scroll to position [70, 0]
drag, startPoint x: 429, startPoint y: 40, endPoint x: 430, endPoint y: 43, distance: 3.4
click at [429, 40] on span "Delivery Details" at bounding box center [435, 39] width 35 height 7
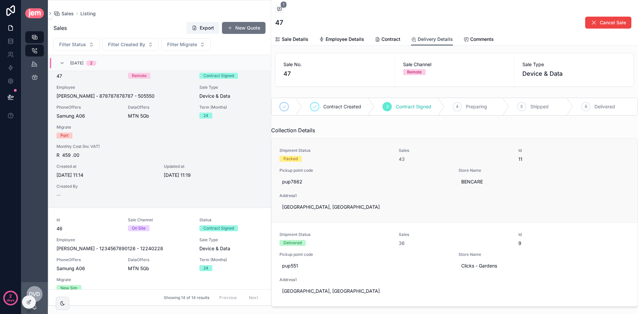
scroll to position [1, 0]
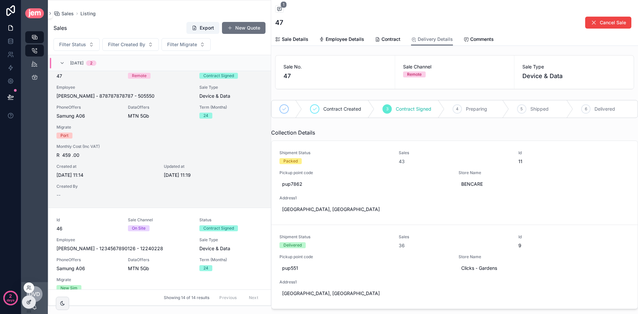
click at [31, 299] on div at bounding box center [28, 302] width 13 height 13
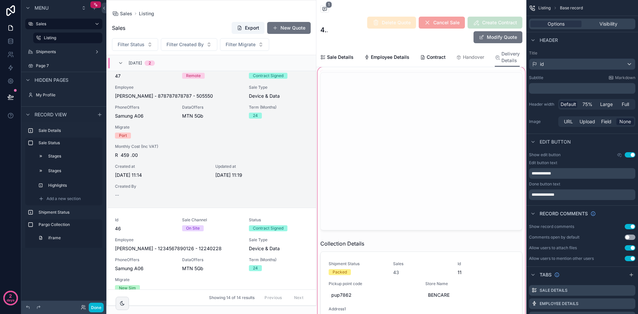
scroll to position [266, 0]
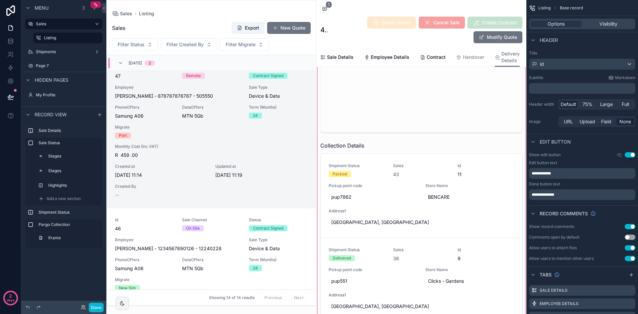
click at [402, 179] on div "scrollable content" at bounding box center [421, 159] width 210 height 382
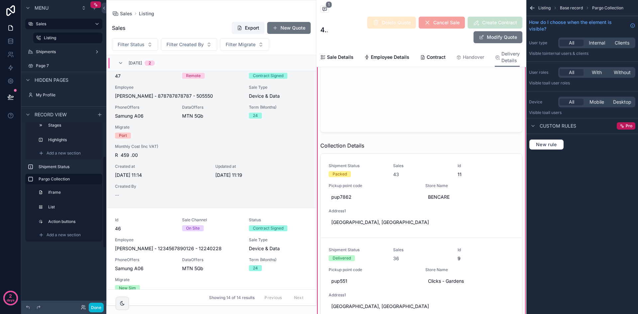
scroll to position [46, 0]
click at [64, 207] on label "List" at bounding box center [72, 206] width 47 height 5
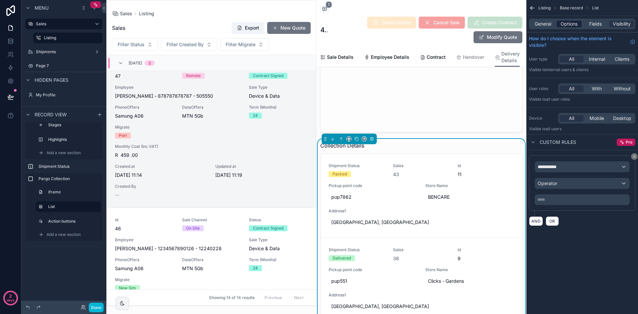
click at [575, 24] on span "Options" at bounding box center [568, 24] width 17 height 7
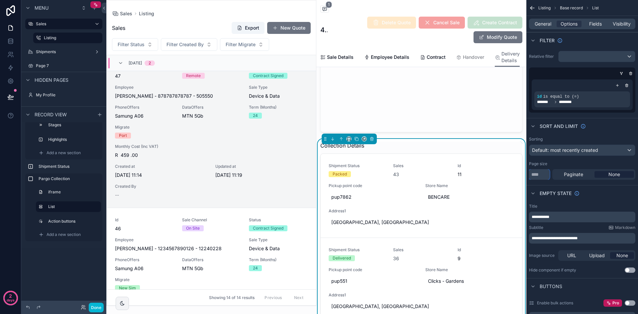
drag, startPoint x: 541, startPoint y: 177, endPoint x: 524, endPoint y: 177, distance: 17.3
click at [524, 177] on div "Sales Listing 14 Shipments Page 7 My Profile Powered by Dvd Dawie van der Westh…" at bounding box center [371, 157] width 531 height 314
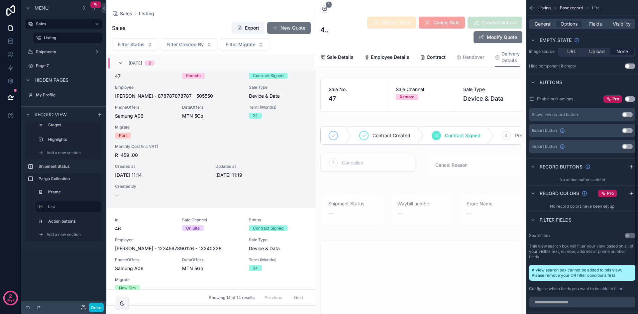
scroll to position [299, 0]
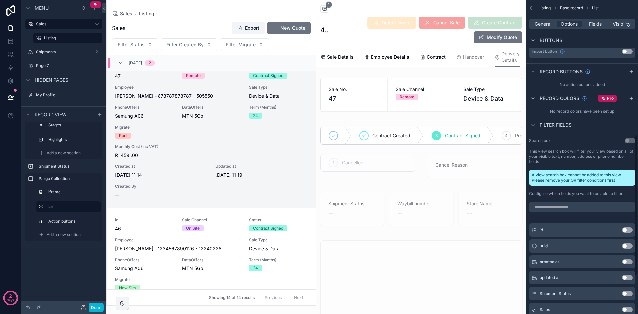
type input "*"
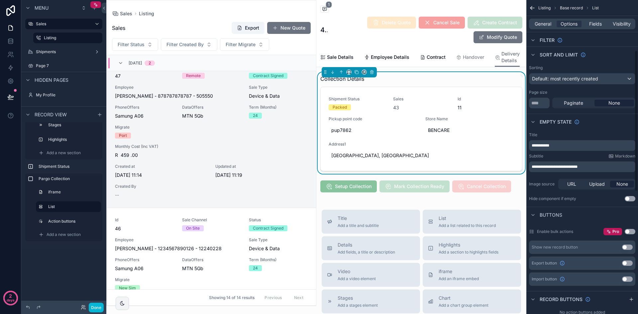
scroll to position [0, 0]
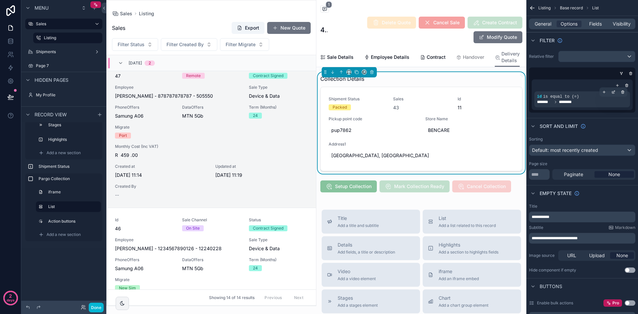
click at [584, 99] on div "id is equal to (=) ******* ********" at bounding box center [582, 99] width 90 height 11
click at [612, 92] on icon "scrollable content" at bounding box center [613, 92] width 2 height 2
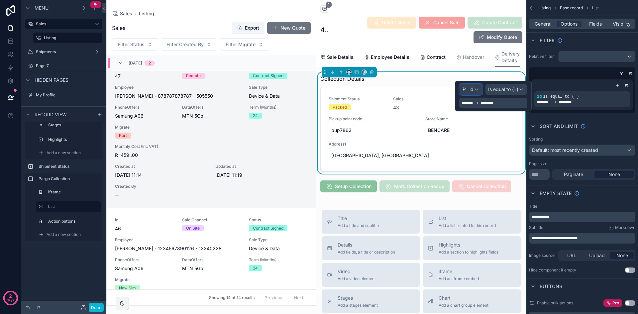
click at [477, 89] on div "id" at bounding box center [470, 89] width 23 height 11
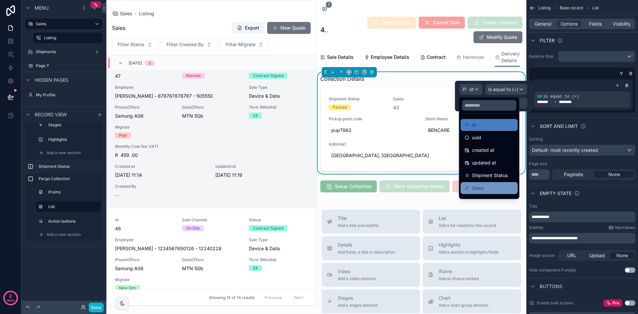
click at [502, 182] on div "Sales" at bounding box center [488, 188] width 57 height 12
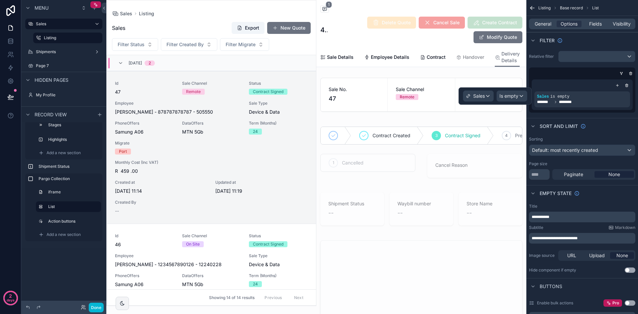
scroll to position [16, 0]
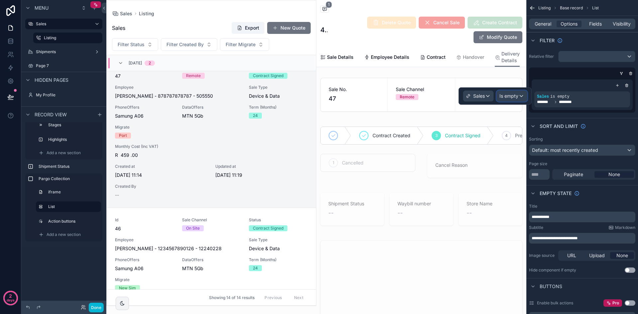
click at [517, 96] on span "Is empty" at bounding box center [508, 96] width 19 height 7
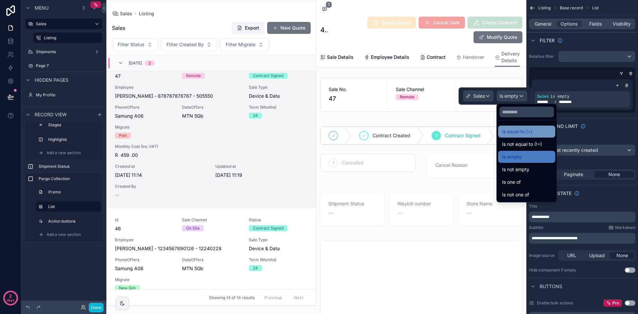
click at [532, 130] on div "Is equal to (=)" at bounding box center [526, 132] width 49 height 8
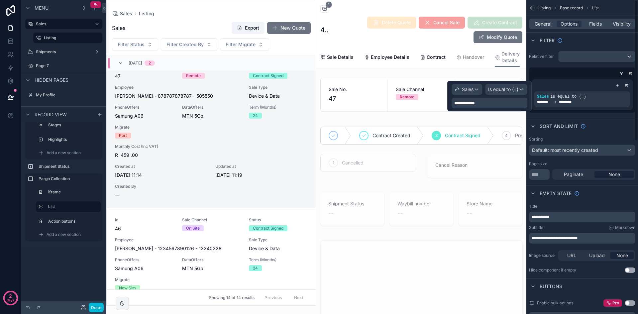
click at [503, 105] on div "**********" at bounding box center [489, 103] width 76 height 11
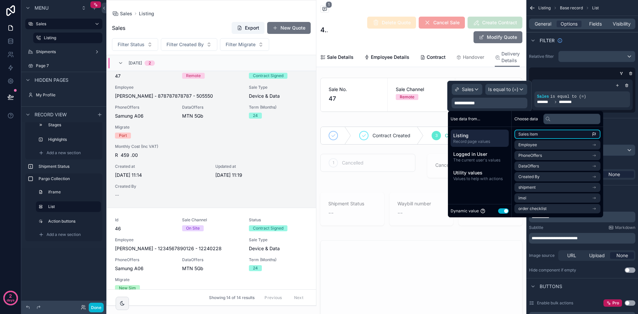
click at [555, 133] on li "Sales item" at bounding box center [557, 134] width 86 height 9
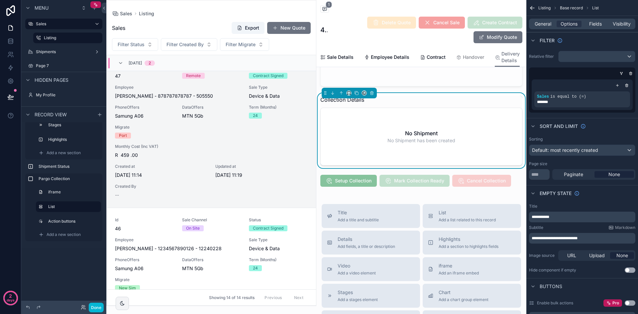
scroll to position [275, 0]
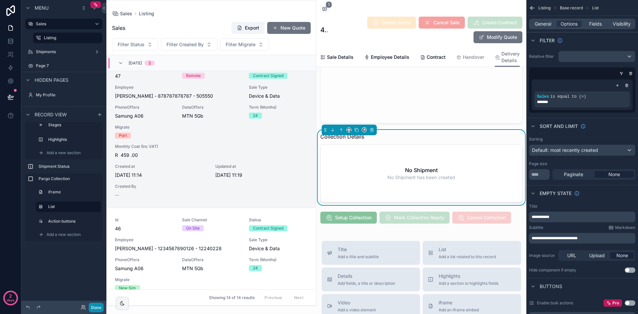
click at [96, 308] on button "Done" at bounding box center [96, 308] width 15 height 10
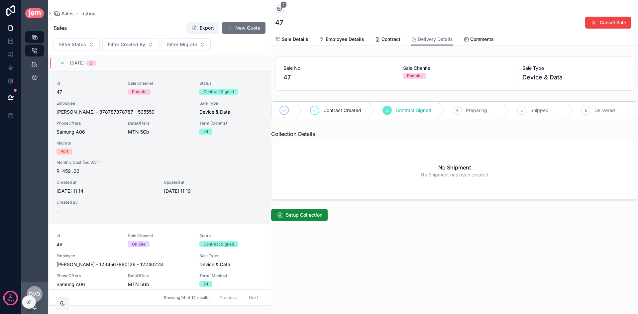
scroll to position [16, 0]
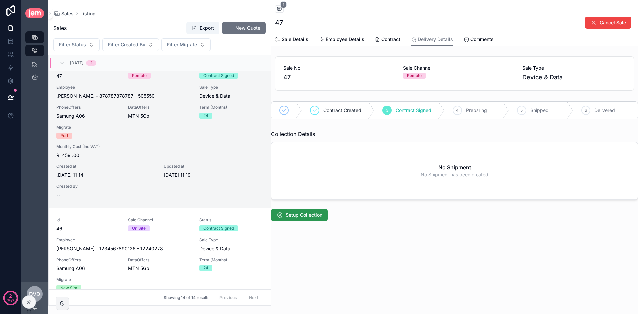
click at [302, 213] on span "Setup Collection" at bounding box center [304, 215] width 37 height 7
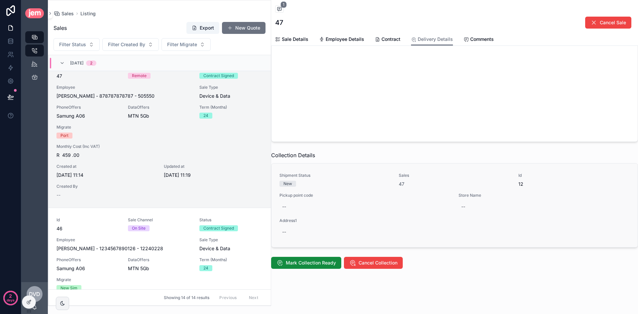
scroll to position [151, 0]
click at [304, 201] on div "--" at bounding box center [364, 207] width 171 height 12
type input "*******"
click at [365, 209] on icon "scrollable content" at bounding box center [363, 209] width 5 height 5
click at [469, 201] on div "--" at bounding box center [543, 207] width 171 height 12
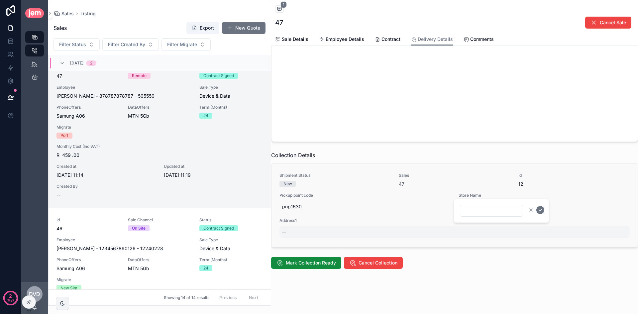
click at [304, 229] on div "--" at bounding box center [454, 232] width 350 height 12
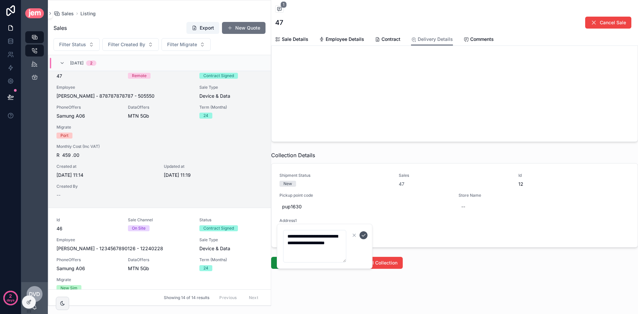
type textarea "**********"
click at [361, 233] on icon "scrollable content" at bounding box center [363, 235] width 5 height 5
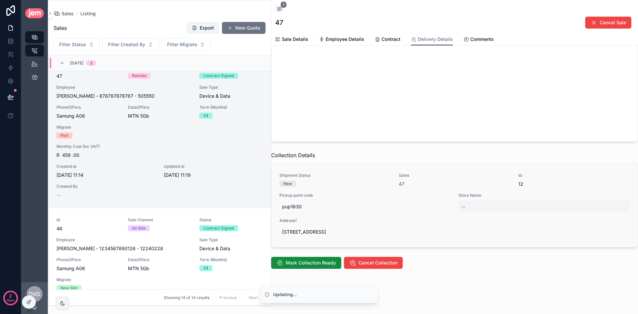
click at [481, 201] on div "--" at bounding box center [543, 207] width 171 height 12
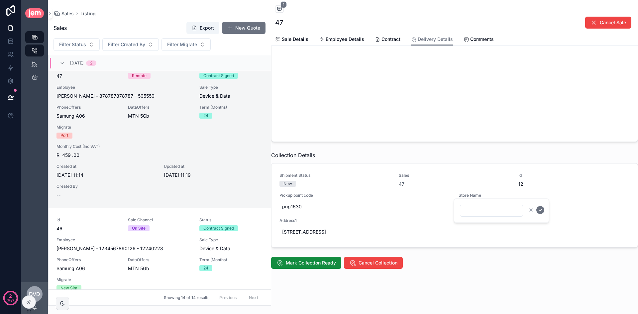
click at [498, 212] on input "scrollable content" at bounding box center [491, 210] width 62 height 9
type input "**********"
click at [542, 209] on icon "scrollable content" at bounding box center [539, 209] width 5 height 5
click at [317, 259] on span "Mark Collection Ready" at bounding box center [311, 262] width 50 height 7
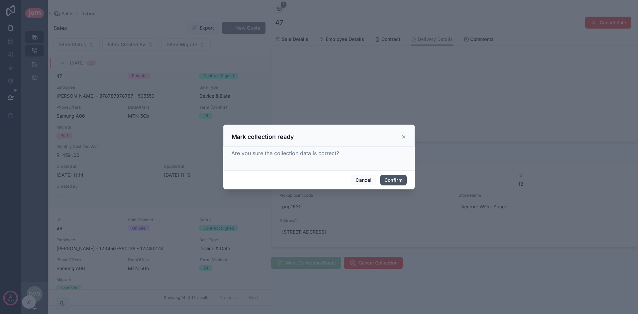
click at [395, 180] on button "Confirm" at bounding box center [393, 180] width 27 height 11
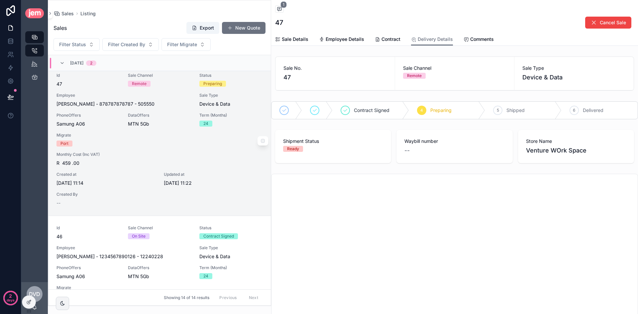
scroll to position [0, 0]
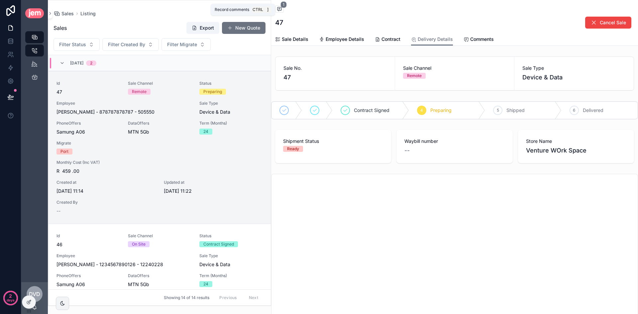
click at [282, 7] on span "1" at bounding box center [283, 4] width 6 height 7
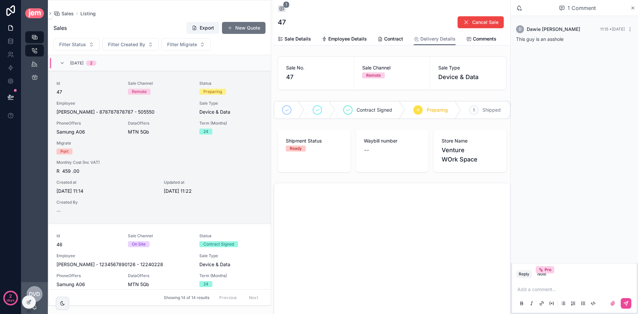
click at [637, 10] on div "1 Comment" at bounding box center [574, 8] width 127 height 16
click at [635, 8] on icon "scrollable content" at bounding box center [632, 7] width 5 height 5
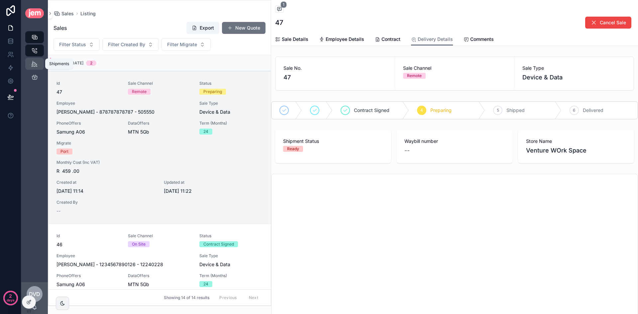
click at [36, 65] on icon "scrollable content" at bounding box center [34, 63] width 6 height 7
click at [237, 99] on div "Id 47 Sale Channel Remote Status Preparing Employee Dawie - van der Westhuizen …" at bounding box center [159, 148] width 206 height 134
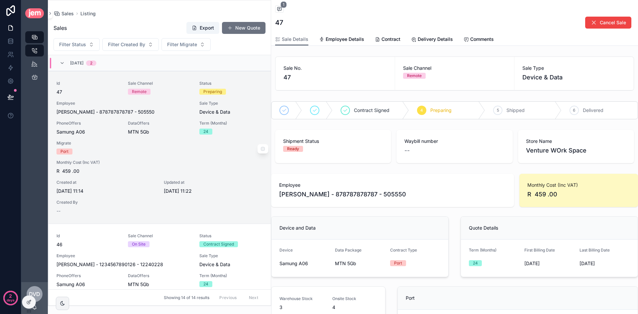
click at [195, 159] on div "Id 47 Sale Channel Remote Status Preparing Employee Dawie - van der Westhuizen …" at bounding box center [159, 148] width 206 height 134
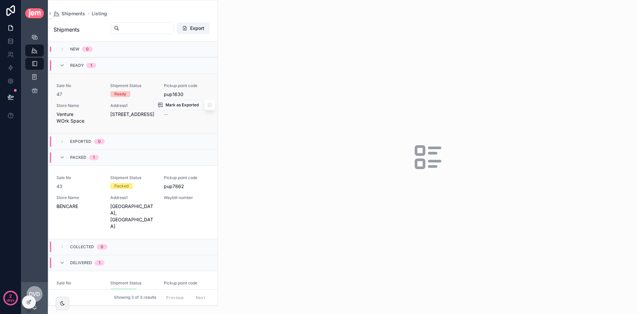
click at [137, 99] on div "Sale No 47 Shipment Status Ready Pickup point code pup1630 Store Name Venture W…" at bounding box center [132, 103] width 153 height 41
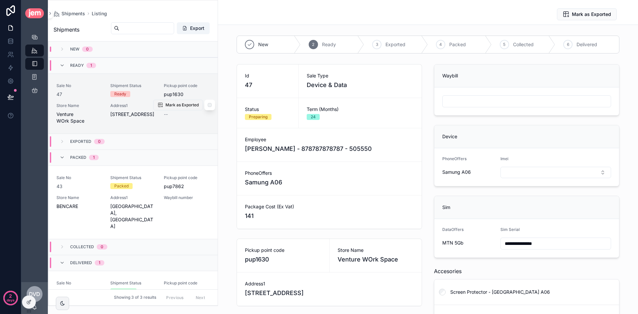
click at [167, 108] on span "Mark as Exported" at bounding box center [181, 104] width 33 height 5
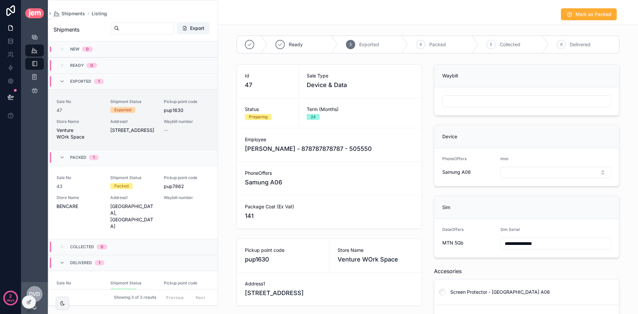
click at [469, 105] on input "scrollable content" at bounding box center [526, 101] width 168 height 9
type input "**********"
click at [539, 170] on button "Select Button" at bounding box center [555, 172] width 111 height 11
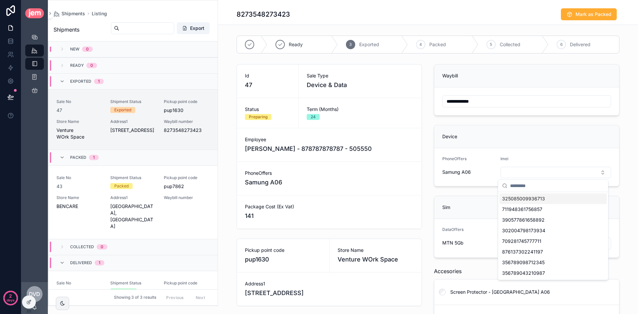
click at [540, 204] on div "325085009936713" at bounding box center [552, 198] width 107 height 11
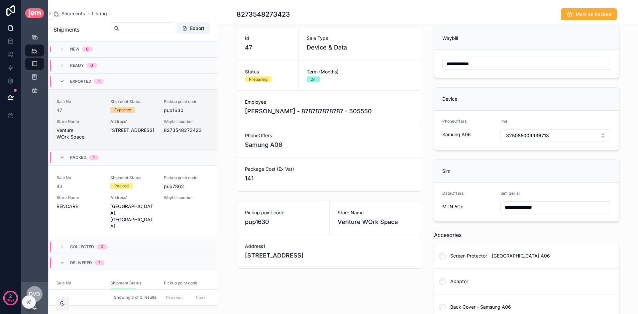
scroll to position [66, 0]
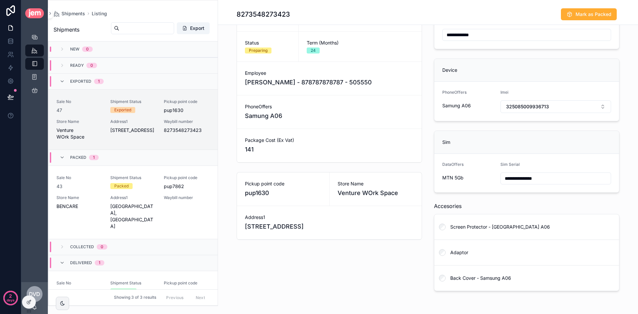
click at [560, 182] on input "**********" at bounding box center [556, 178] width 110 height 9
click at [573, 151] on div "Sim" at bounding box center [526, 142] width 185 height 23
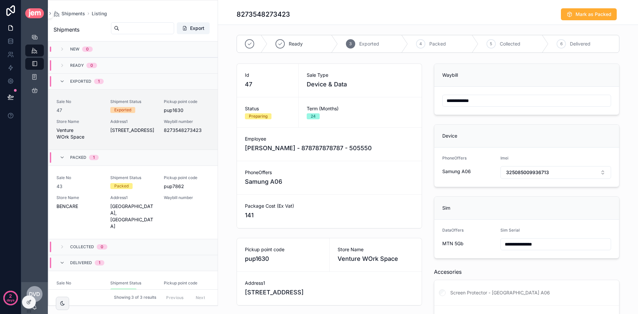
scroll to position [0, 0]
click at [603, 16] on span "Mark as Packed" at bounding box center [593, 14] width 36 height 7
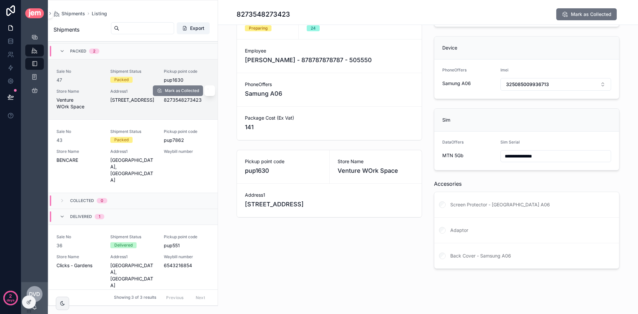
scroll to position [8, 0]
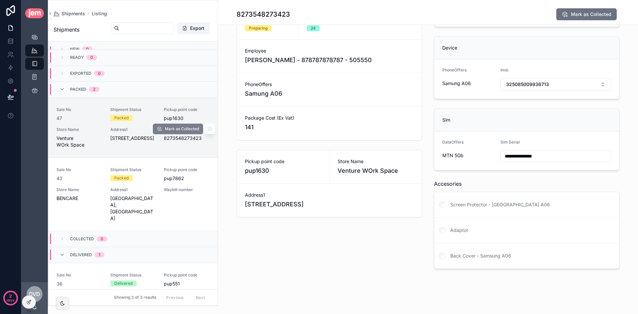
click at [170, 134] on button "Mark as Collected" at bounding box center [178, 129] width 50 height 11
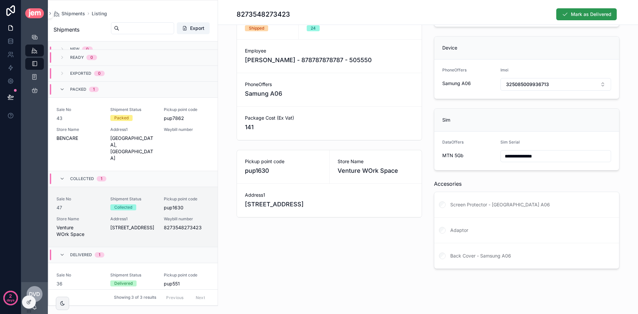
click at [580, 13] on span "Mark as Delivered" at bounding box center [591, 14] width 41 height 7
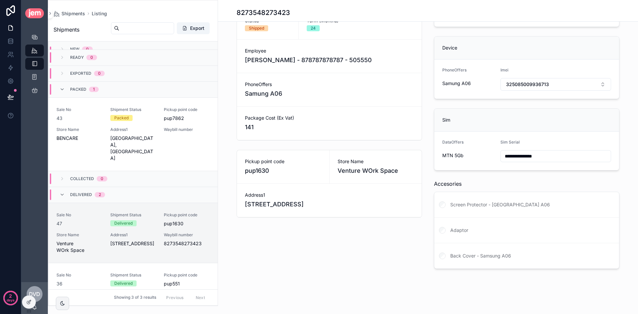
scroll to position [85, 0]
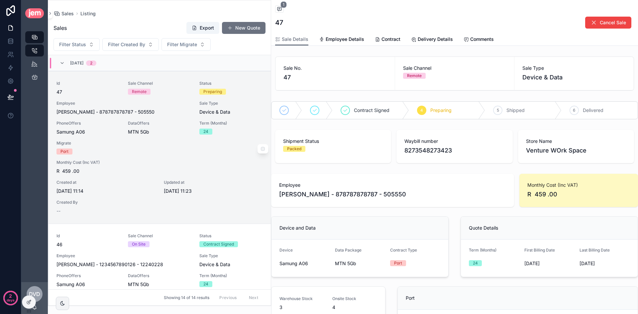
scroll to position [16, 0]
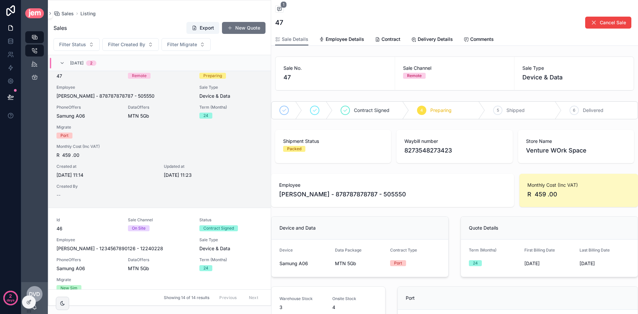
click at [302, 150] on span "Packed" at bounding box center [294, 149] width 22 height 6
click at [433, 150] on span "8273548273423" at bounding box center [454, 150] width 100 height 9
click at [434, 150] on span "8273548273423" at bounding box center [454, 150] width 100 height 9
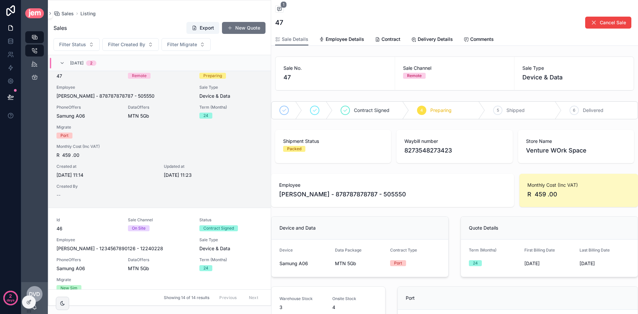
click at [528, 147] on span "Venture WOrk Space" at bounding box center [576, 150] width 100 height 9
click at [531, 151] on span "Venture WOrk Space" at bounding box center [576, 150] width 100 height 9
click at [538, 152] on span "Venture WOrk Space" at bounding box center [576, 150] width 100 height 9
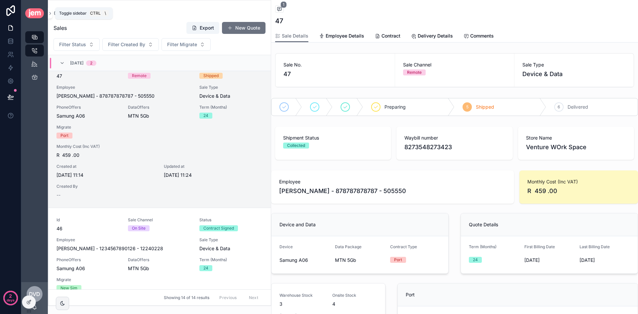
click at [295, 148] on div "Collected" at bounding box center [296, 145] width 18 height 6
click at [488, 107] on span "Shipped" at bounding box center [485, 107] width 18 height 7
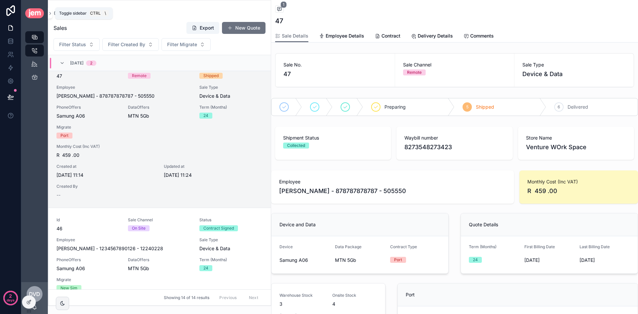
click at [301, 144] on div "Collected" at bounding box center [296, 145] width 18 height 6
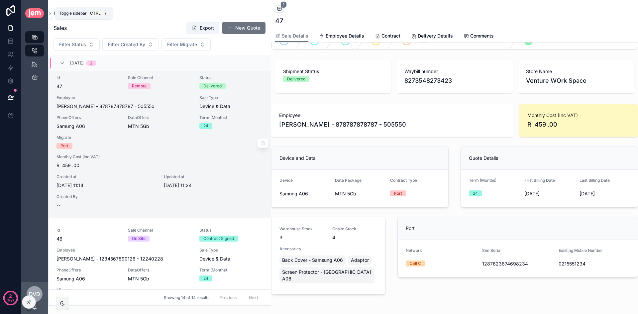
scroll to position [0, 0]
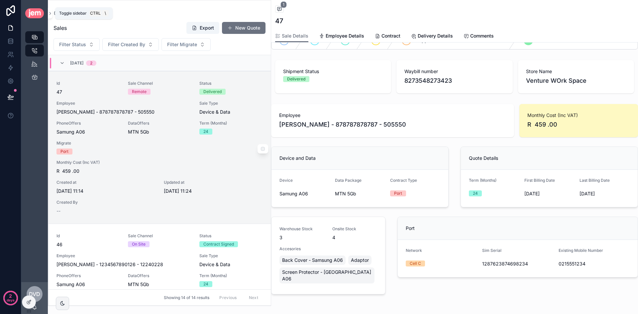
click at [175, 128] on div "DataOffers MTN 5Gb" at bounding box center [159, 128] width 63 height 15
click at [172, 237] on span "Sale Channel" at bounding box center [159, 235] width 63 height 5
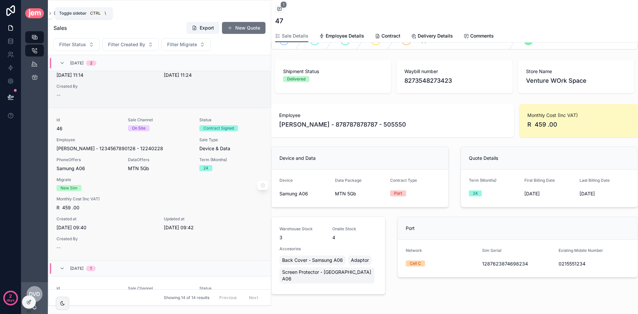
scroll to position [133, 0]
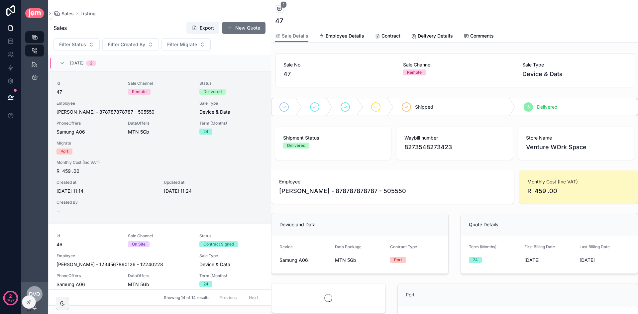
scroll to position [16, 0]
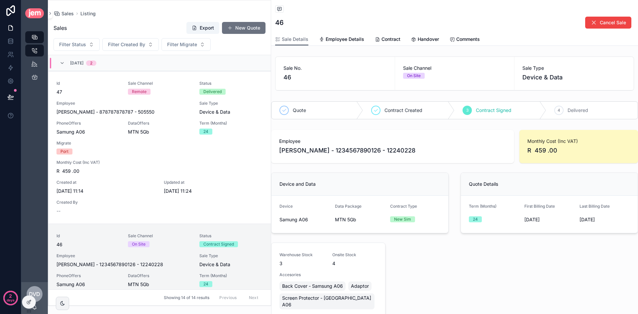
scroll to position [168, 0]
